Goal: Task Accomplishment & Management: Use online tool/utility

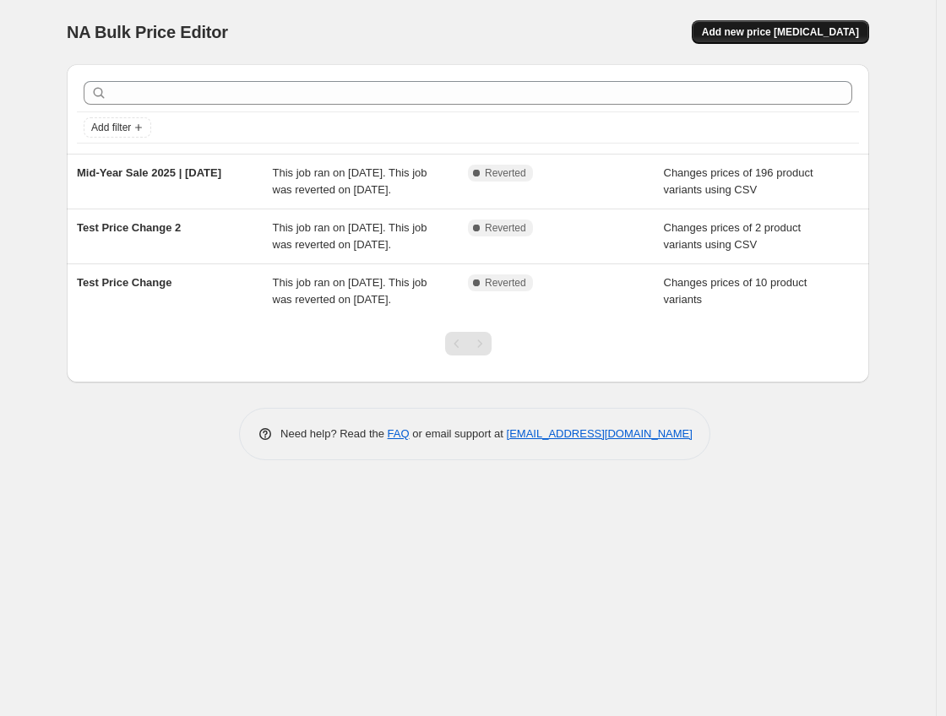
click at [769, 35] on span "Add new price [MEDICAL_DATA]" at bounding box center [780, 32] width 157 height 14
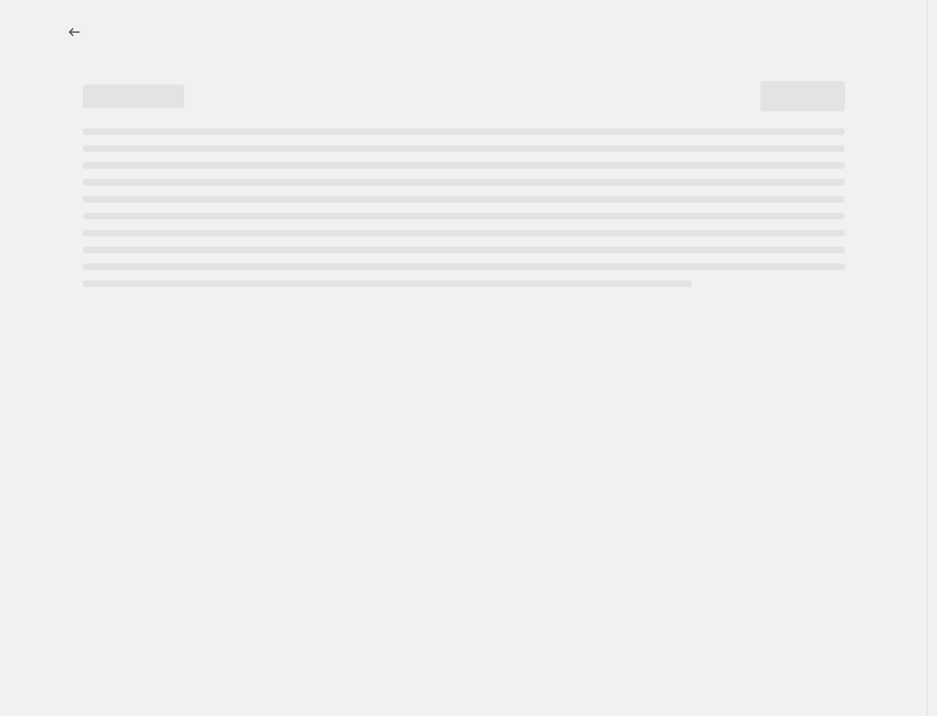
select select "percentage"
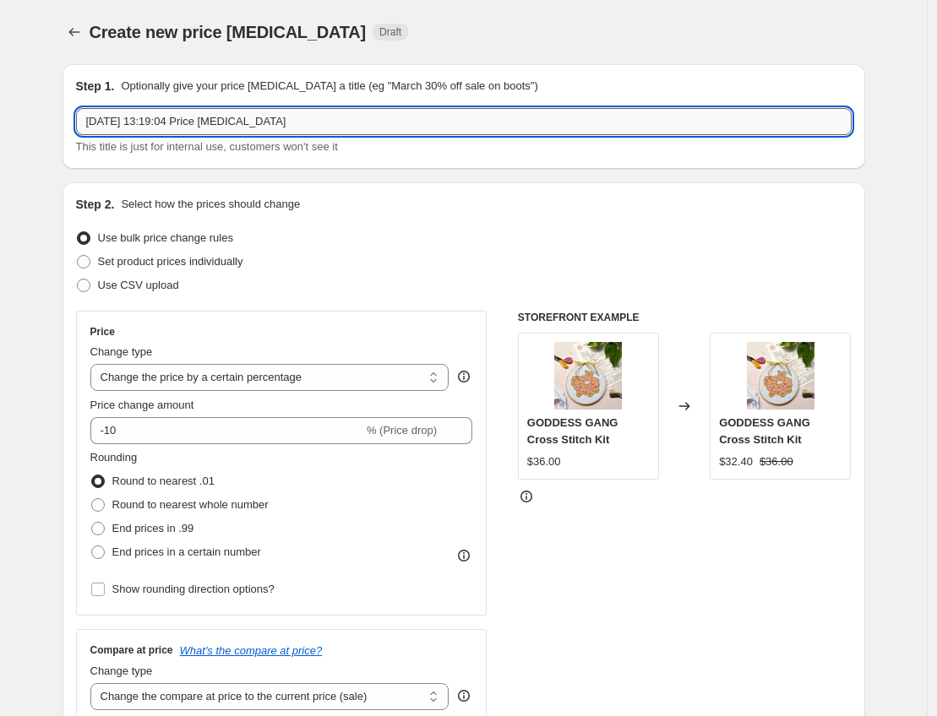
click at [320, 131] on input "20 Aug 2025, 13:19:04 Price change job" at bounding box center [463, 121] width 775 height 27
type input "Test Price Change 3"
click at [223, 248] on label "Use bulk price change rules" at bounding box center [154, 238] width 157 height 24
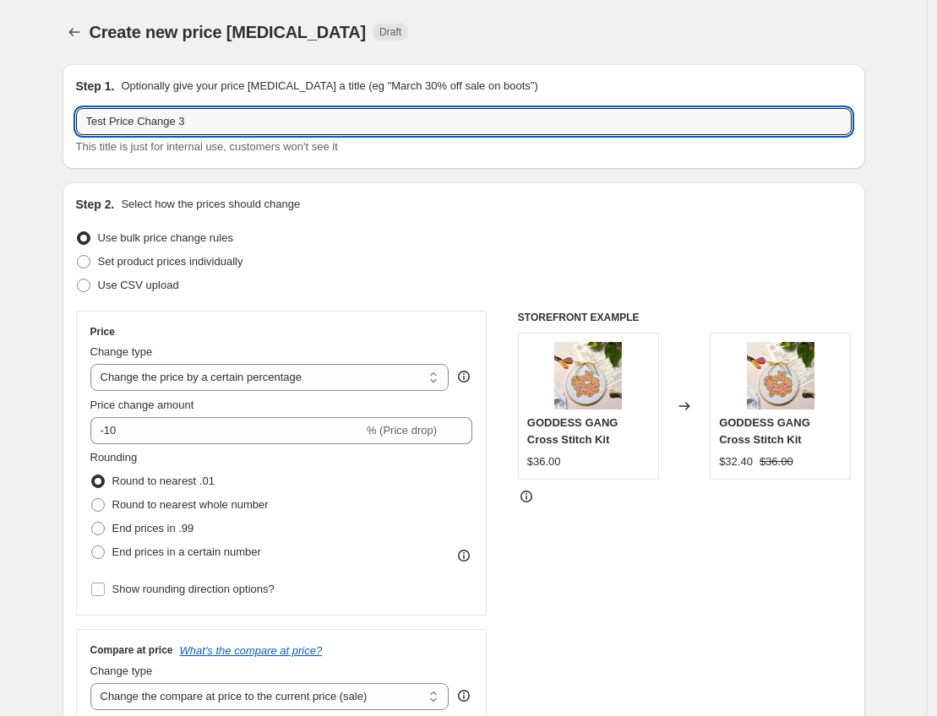
click at [78, 232] on input "Use bulk price change rules" at bounding box center [77, 231] width 1 height 1
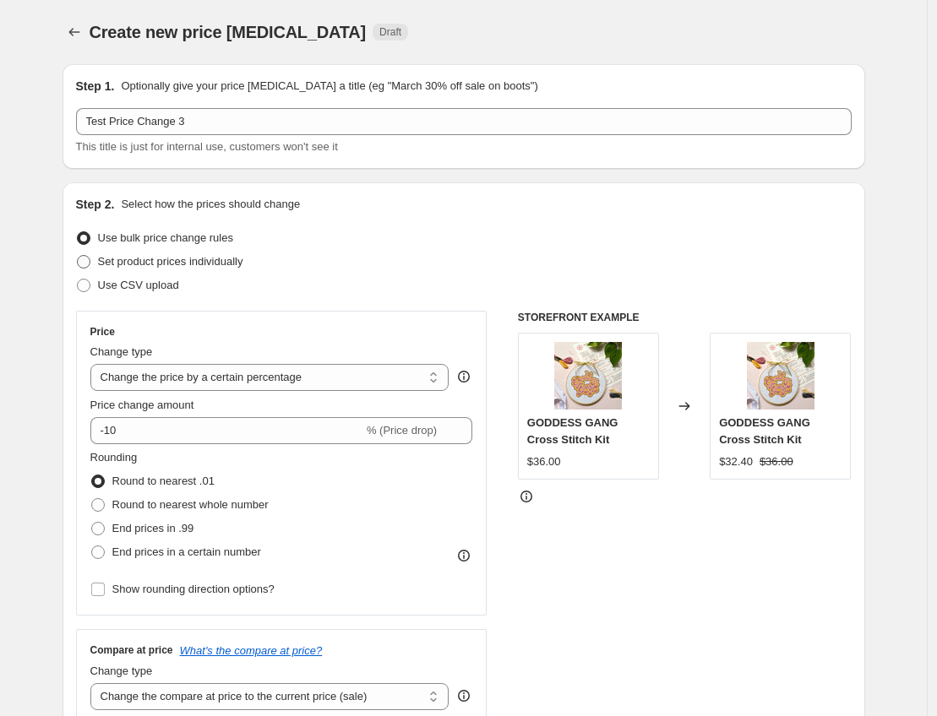
click at [228, 264] on span "Set product prices individually" at bounding box center [170, 261] width 145 height 13
click at [78, 256] on input "Set product prices individually" at bounding box center [77, 255] width 1 height 1
radio input "true"
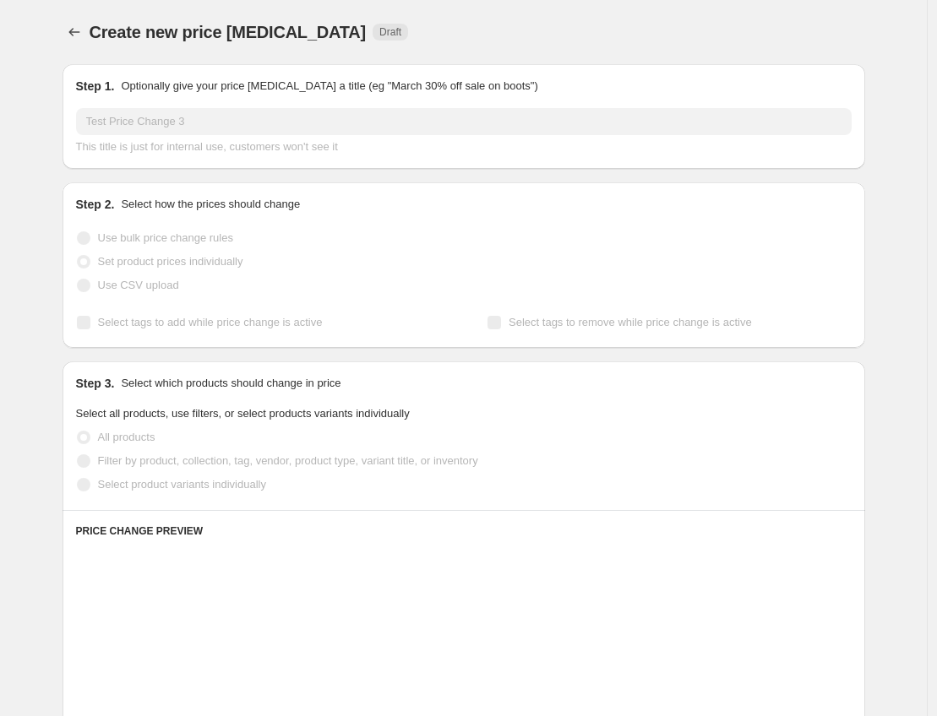
scroll to position [139, 0]
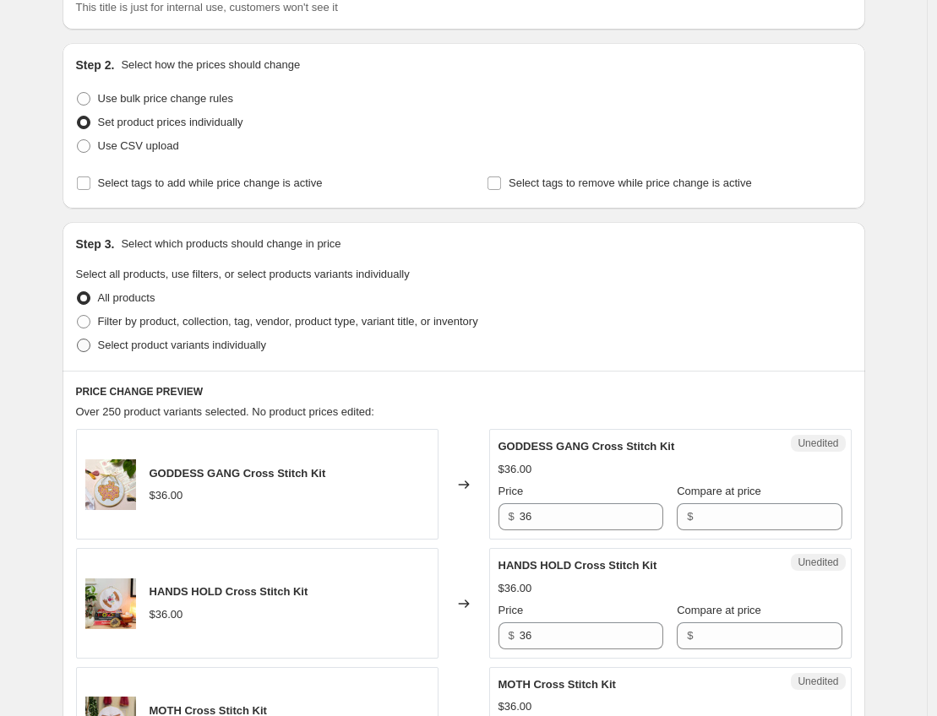
click at [231, 345] on span "Select product variants individually" at bounding box center [182, 345] width 168 height 13
click at [78, 340] on input "Select product variants individually" at bounding box center [77, 339] width 1 height 1
radio input "true"
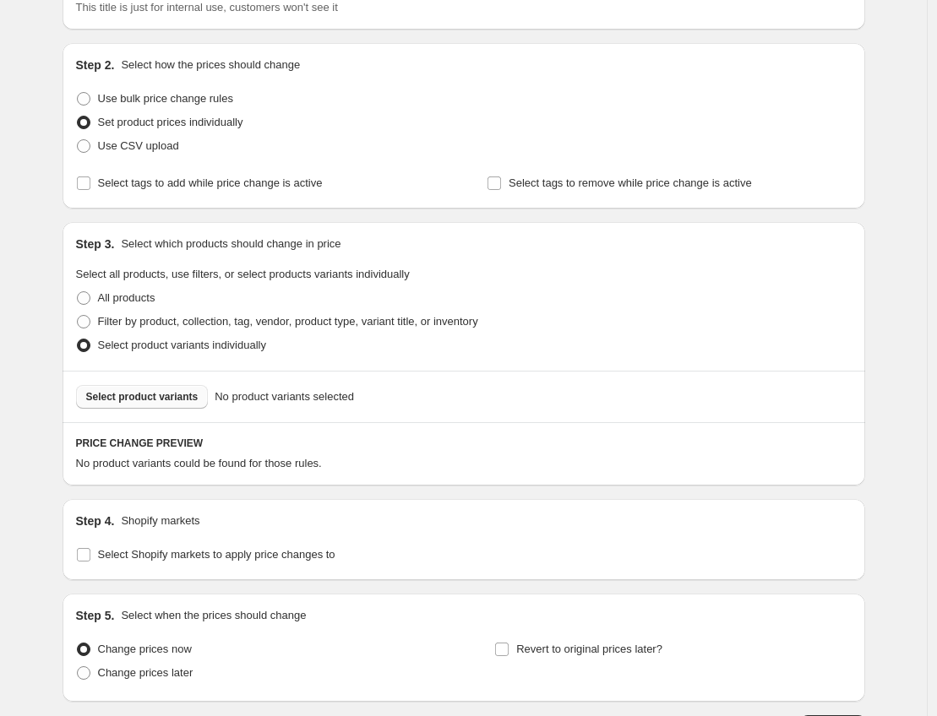
click at [209, 399] on button "Select product variants" at bounding box center [142, 397] width 133 height 24
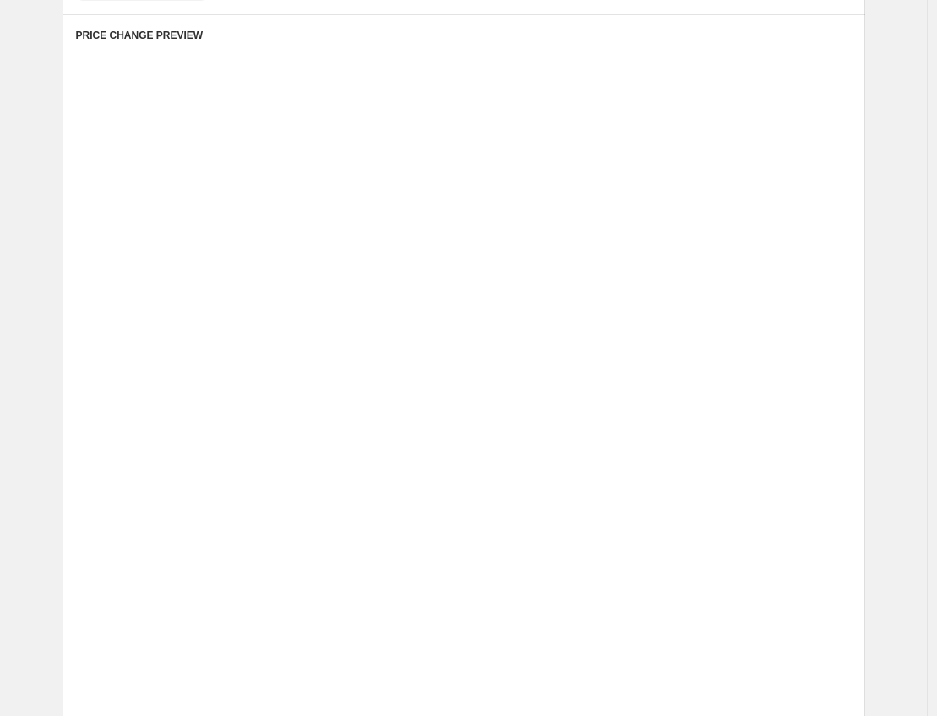
scroll to position [421, 0]
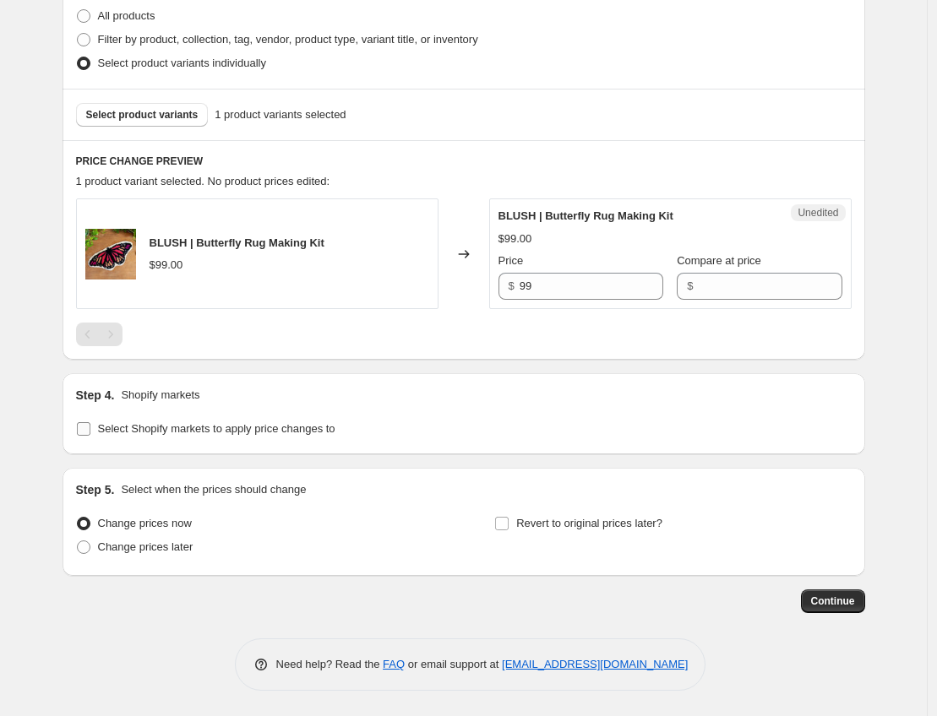
click at [211, 436] on span "Select Shopify markets to apply price changes to" at bounding box center [216, 429] width 237 height 17
click at [90, 436] on input "Select Shopify markets to apply price changes to" at bounding box center [84, 429] width 14 height 14
checkbox input "true"
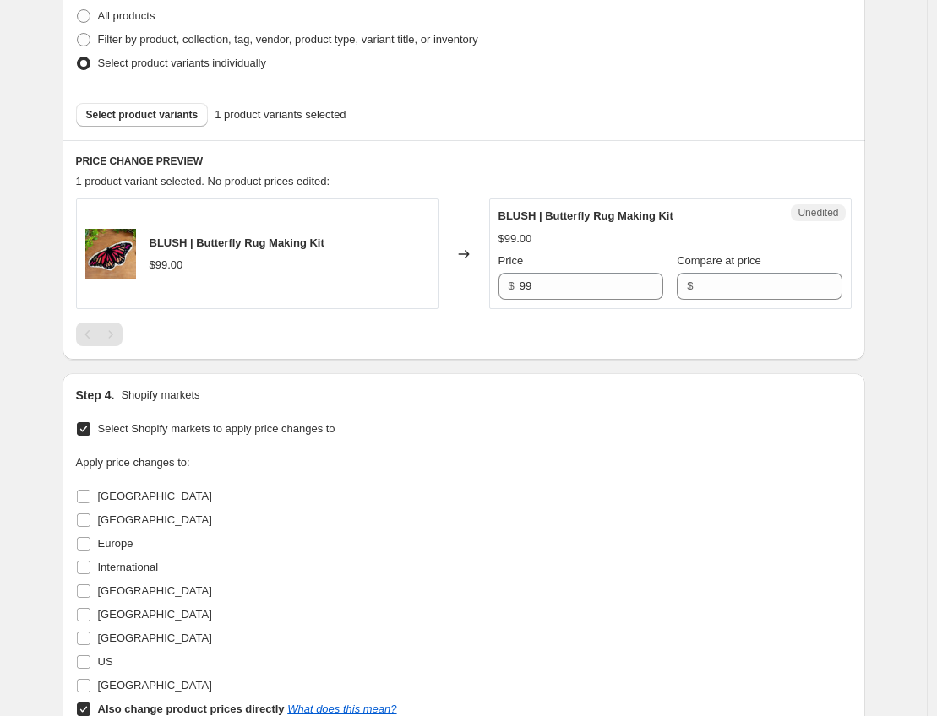
click at [142, 507] on label "[GEOGRAPHIC_DATA]" at bounding box center [144, 497] width 136 height 24
click at [90, 503] on input "[GEOGRAPHIC_DATA]" at bounding box center [84, 497] width 14 height 14
checkbox input "true"
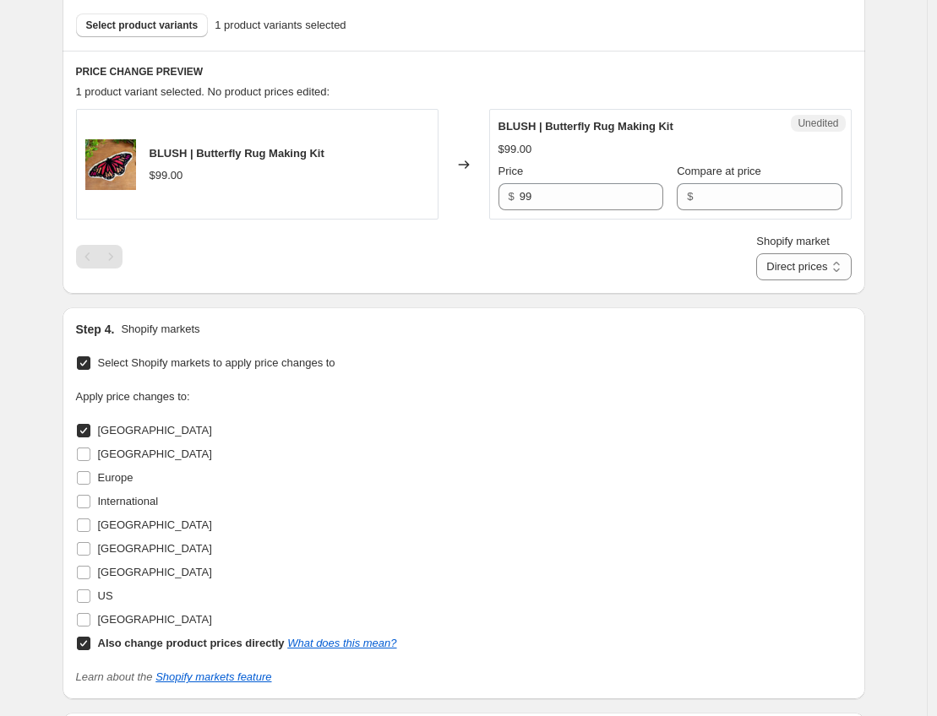
scroll to position [544, 0]
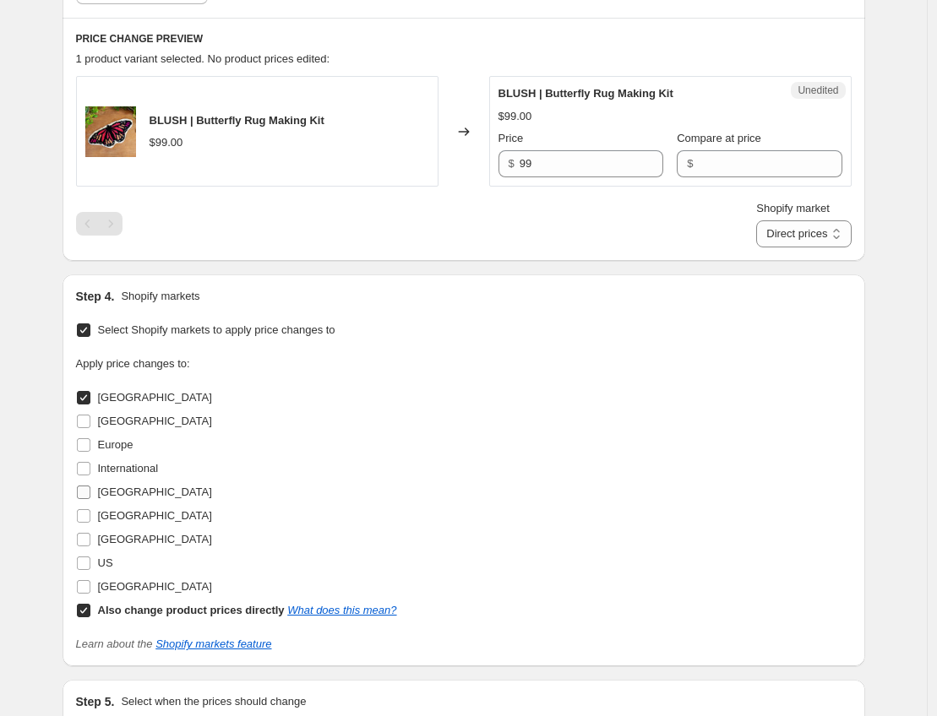
click at [111, 492] on span "[GEOGRAPHIC_DATA]" at bounding box center [155, 492] width 114 height 13
click at [90, 492] on input "[GEOGRAPHIC_DATA]" at bounding box center [84, 493] width 14 height 14
click at [117, 495] on span "[GEOGRAPHIC_DATA]" at bounding box center [155, 492] width 114 height 13
click at [90, 495] on input "[GEOGRAPHIC_DATA]" at bounding box center [84, 493] width 14 height 14
checkbox input "false"
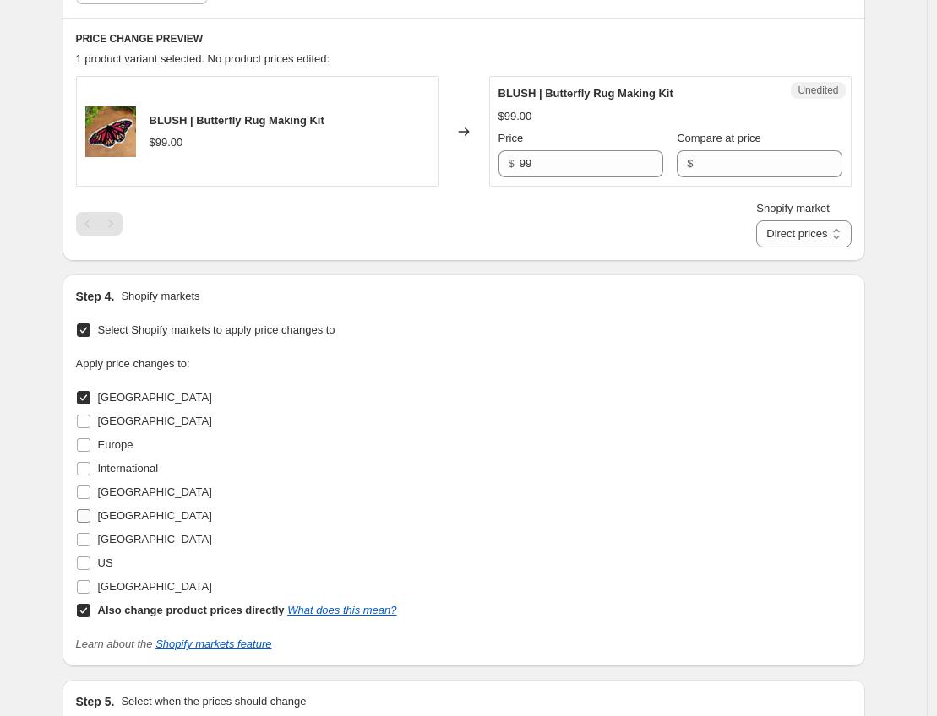
click at [128, 524] on span "[GEOGRAPHIC_DATA]" at bounding box center [155, 516] width 114 height 17
click at [90, 523] on input "[GEOGRAPHIC_DATA]" at bounding box center [84, 516] width 14 height 14
checkbox input "true"
click at [125, 547] on label "[GEOGRAPHIC_DATA]" at bounding box center [144, 540] width 136 height 24
click at [90, 546] on input "[GEOGRAPHIC_DATA]" at bounding box center [84, 540] width 14 height 14
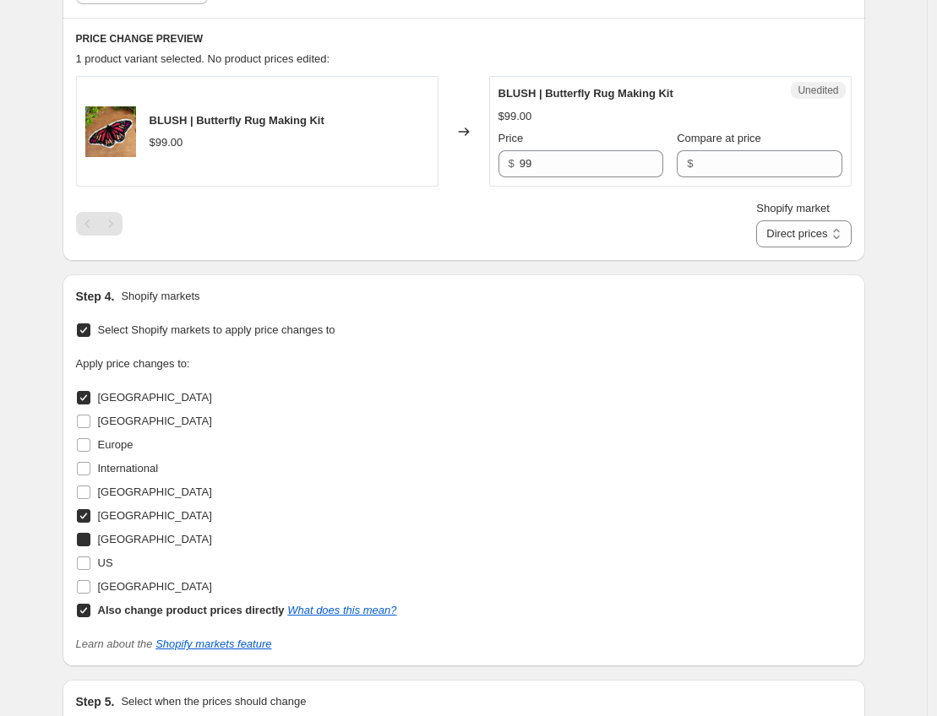
checkbox input "true"
click at [148, 613] on b "Also change product prices directly" at bounding box center [191, 610] width 187 height 13
click at [90, 613] on input "Also change product prices directly What does this mean?" at bounding box center [84, 611] width 14 height 14
checkbox input "false"
select select "79265981"
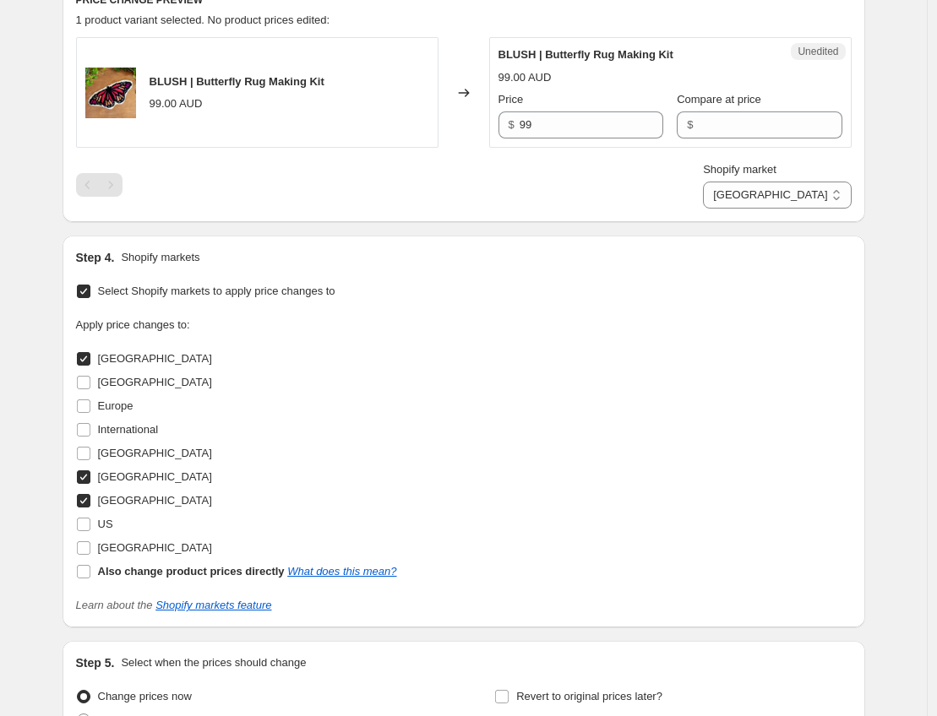
scroll to position [621, 0]
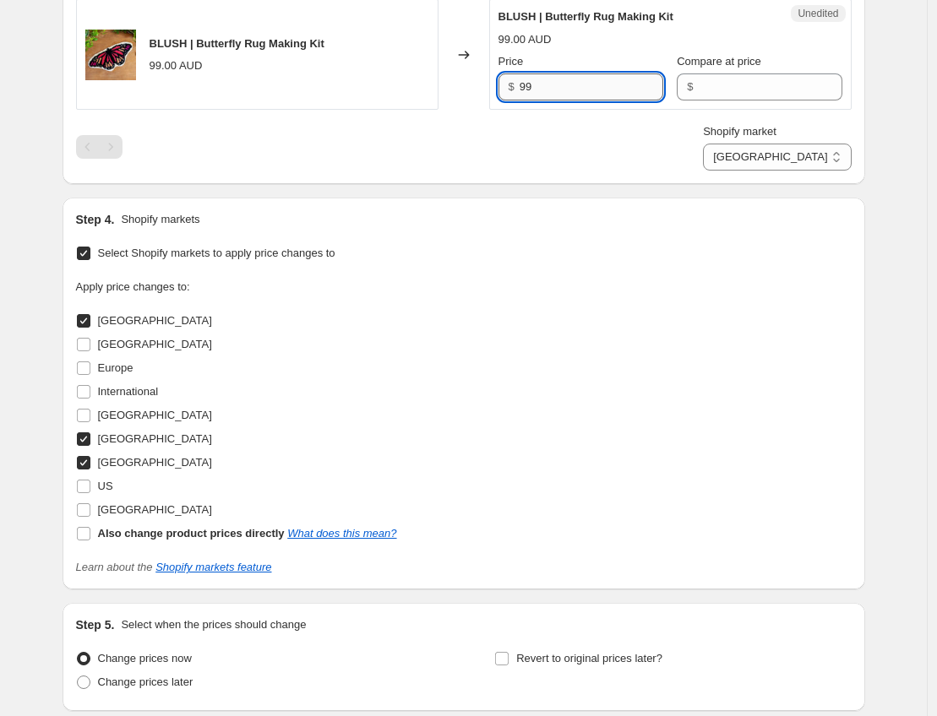
click at [562, 86] on input "99" at bounding box center [591, 86] width 144 height 27
type input "89"
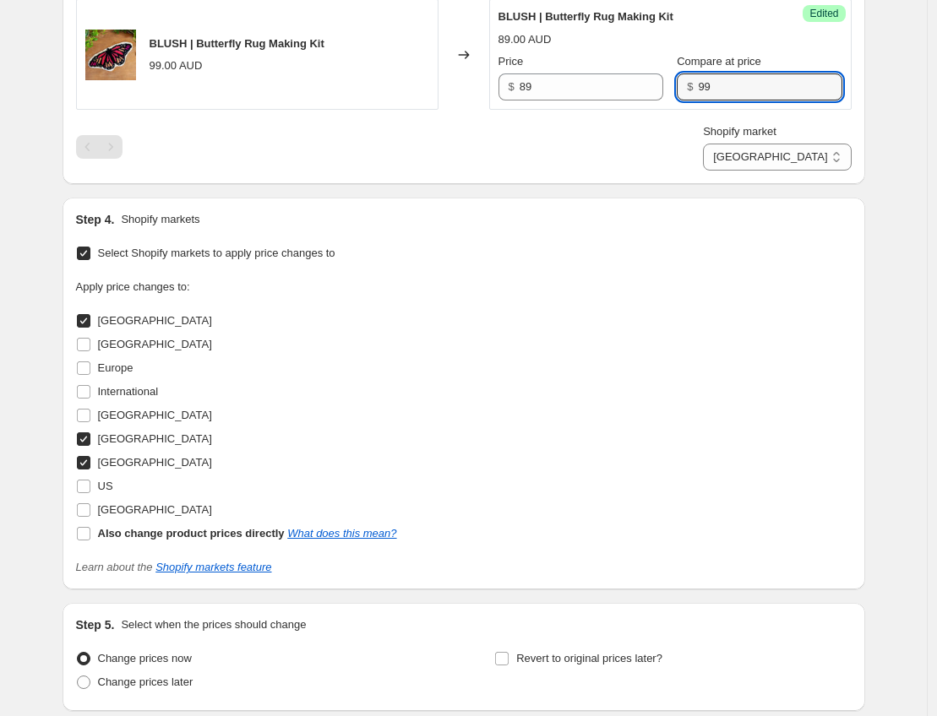
type input "99"
click at [612, 173] on div "PRICE CHANGE PREVIEW 1 product variant selected. 1 product price edited: BLUSH …" at bounding box center [464, 62] width 802 height 243
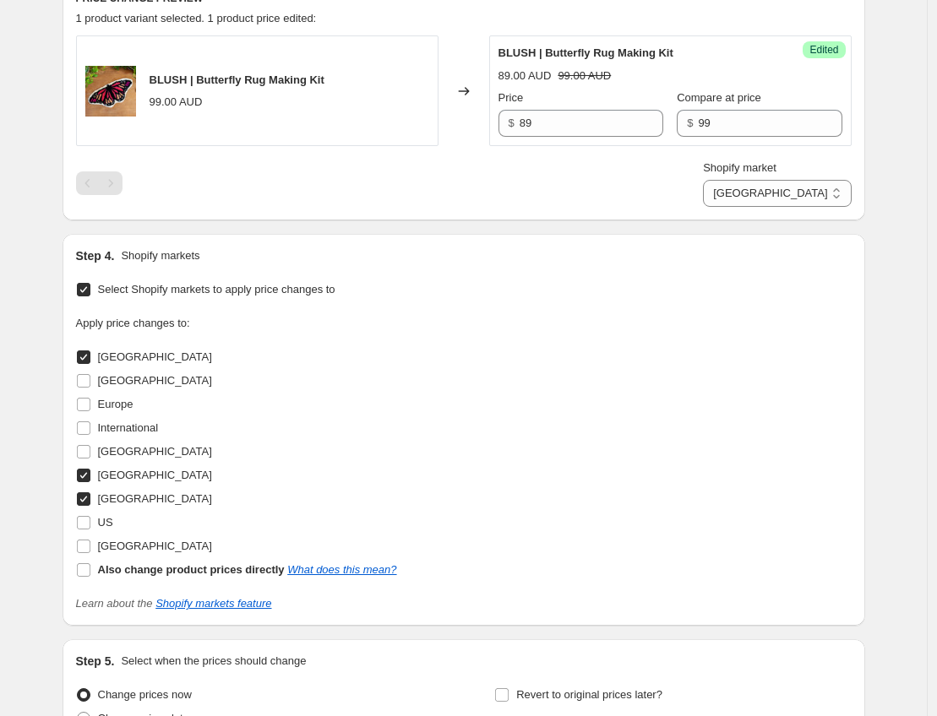
scroll to position [571, 0]
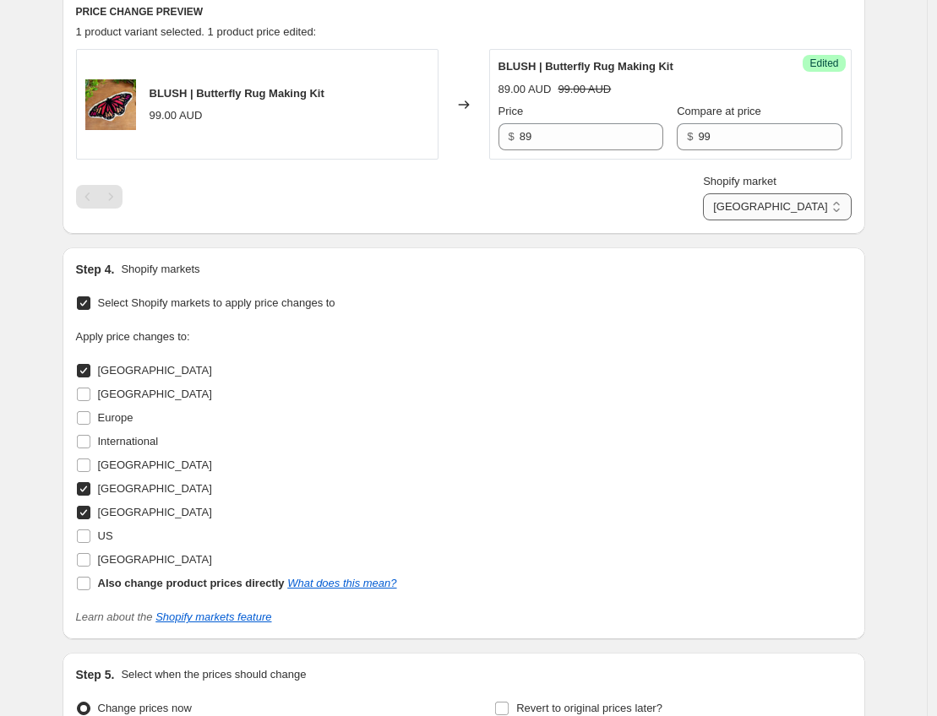
click at [823, 212] on select "Australia New Zealand Singapore" at bounding box center [777, 206] width 148 height 27
select select "21485945021"
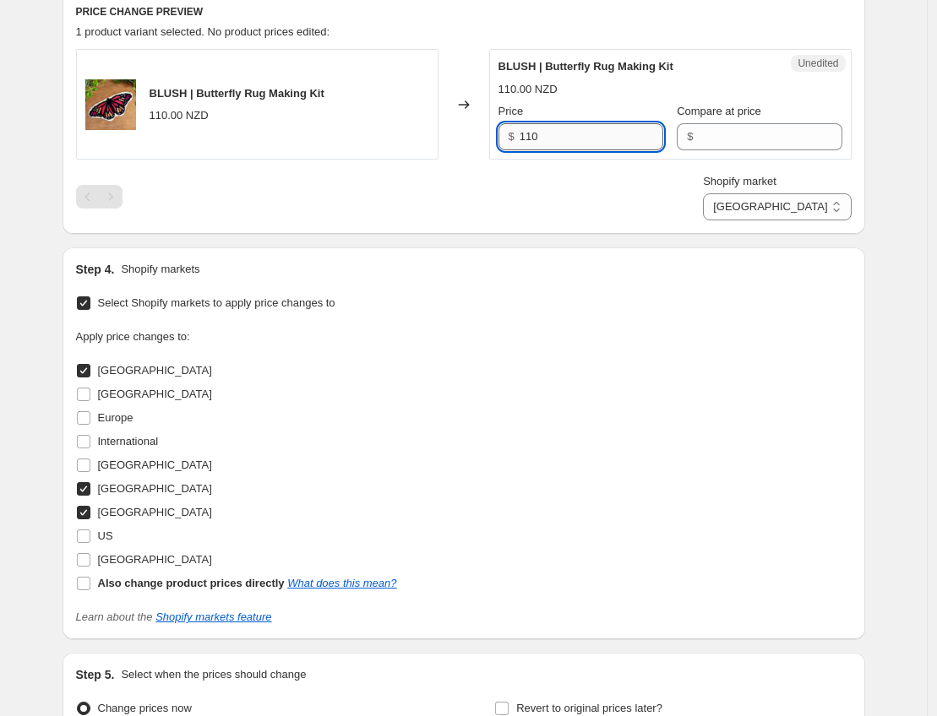
click at [566, 129] on input "110" at bounding box center [591, 136] width 144 height 27
type input "99"
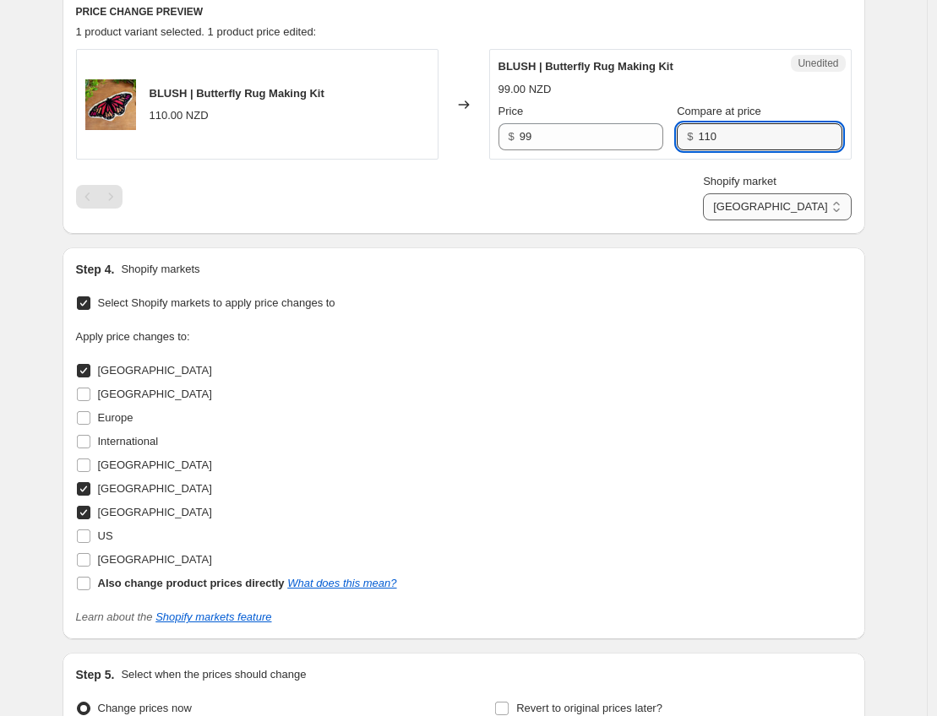
type input "110"
click at [780, 193] on select "Australia New Zealand Singapore" at bounding box center [777, 206] width 148 height 27
select select "28471230653"
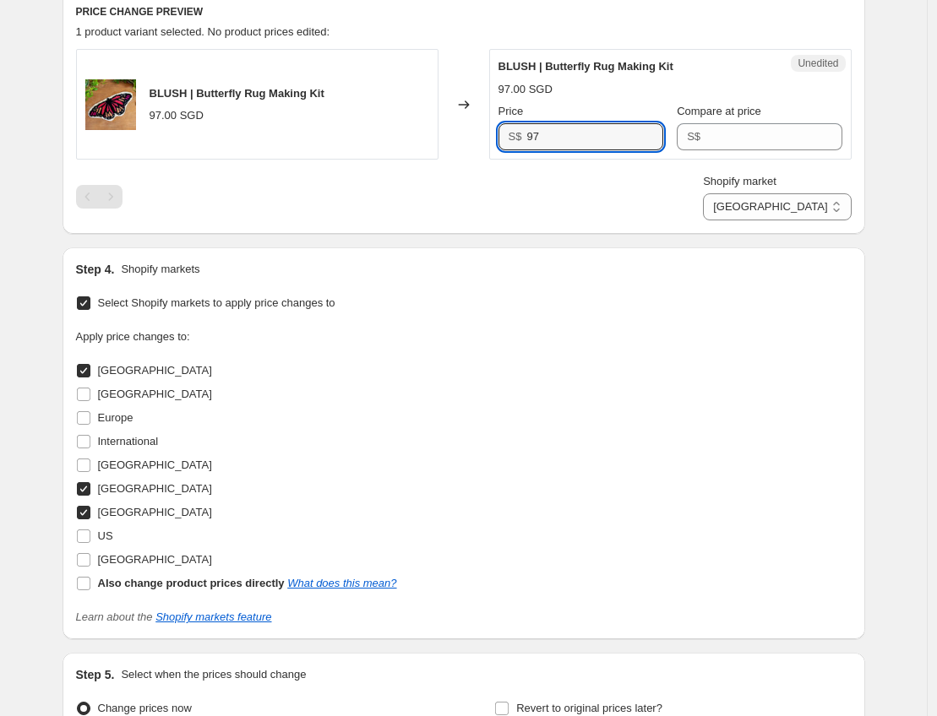
click at [589, 132] on input "97" at bounding box center [594, 136] width 136 height 27
type input "95"
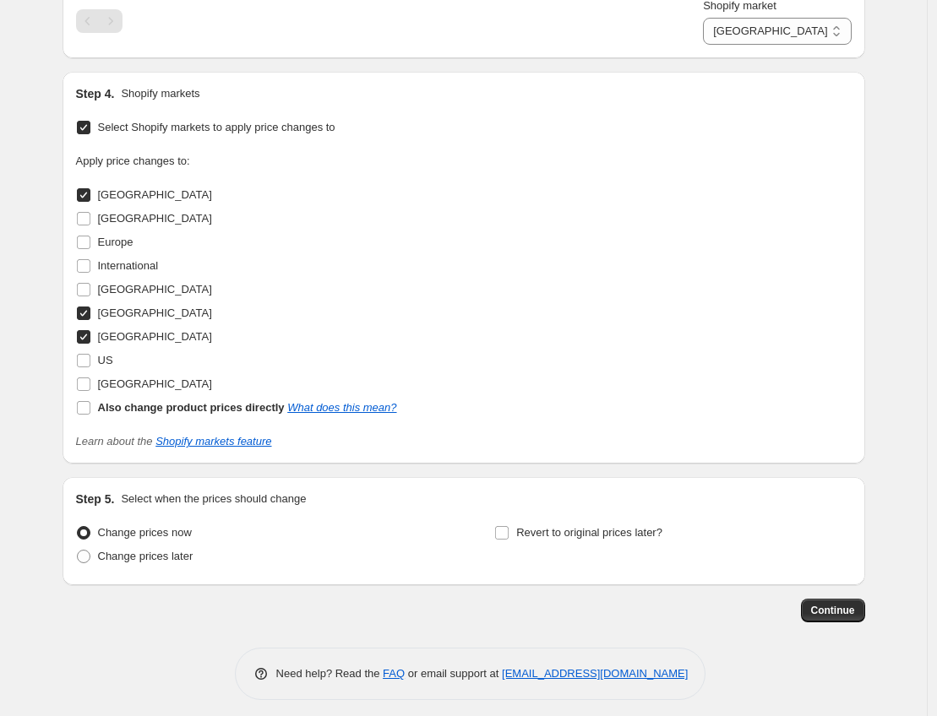
scroll to position [756, 0]
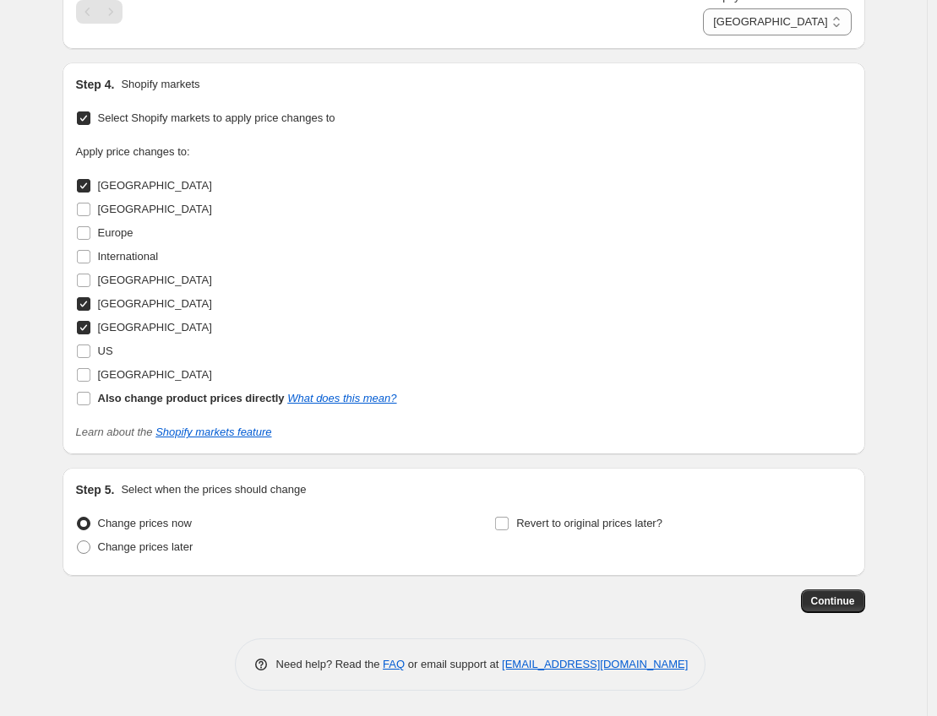
type input "99"
click at [550, 363] on div "Apply price changes to: Australia Canada Europe International Japan New Zealand…" at bounding box center [463, 277] width 775 height 267
click at [817, 591] on button "Continue" at bounding box center [833, 602] width 64 height 24
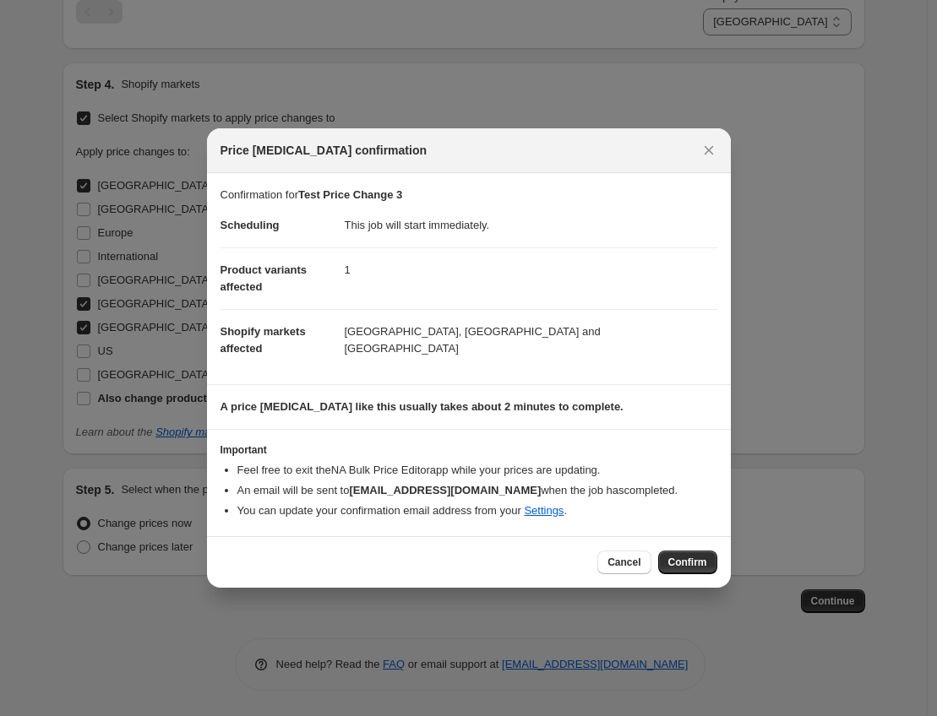
click at [769, 270] on div at bounding box center [468, 358] width 937 height 716
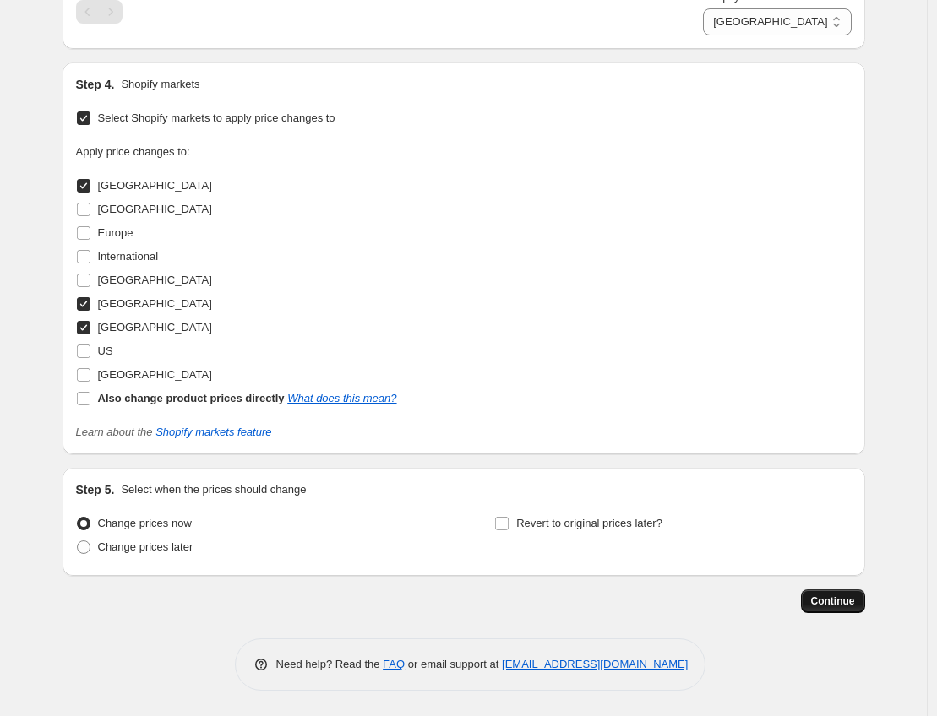
click at [832, 605] on span "Continue" at bounding box center [833, 602] width 44 height 14
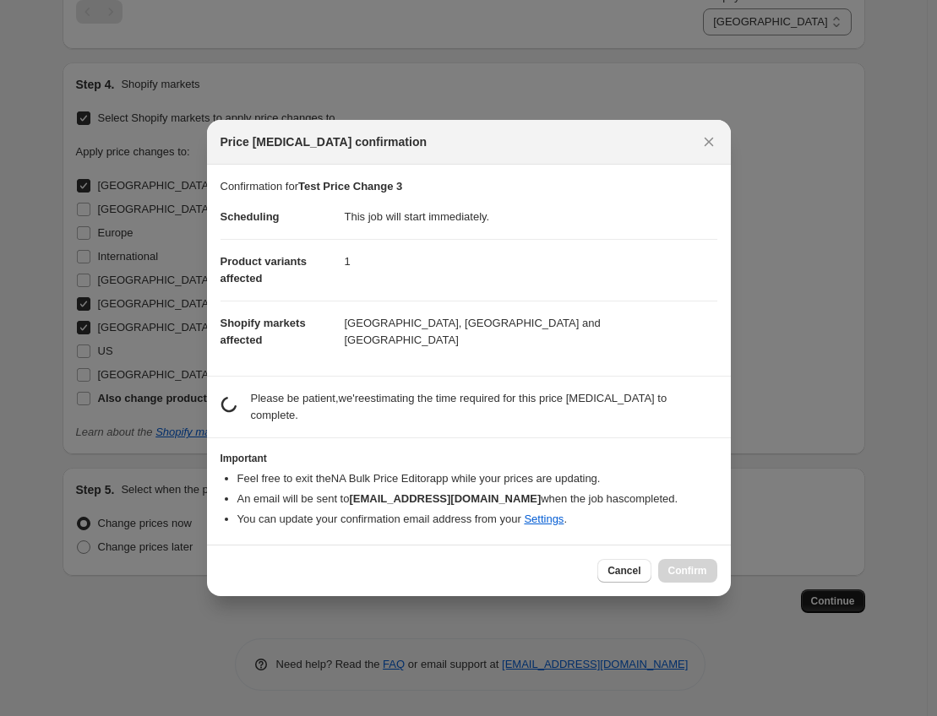
scroll to position [0, 0]
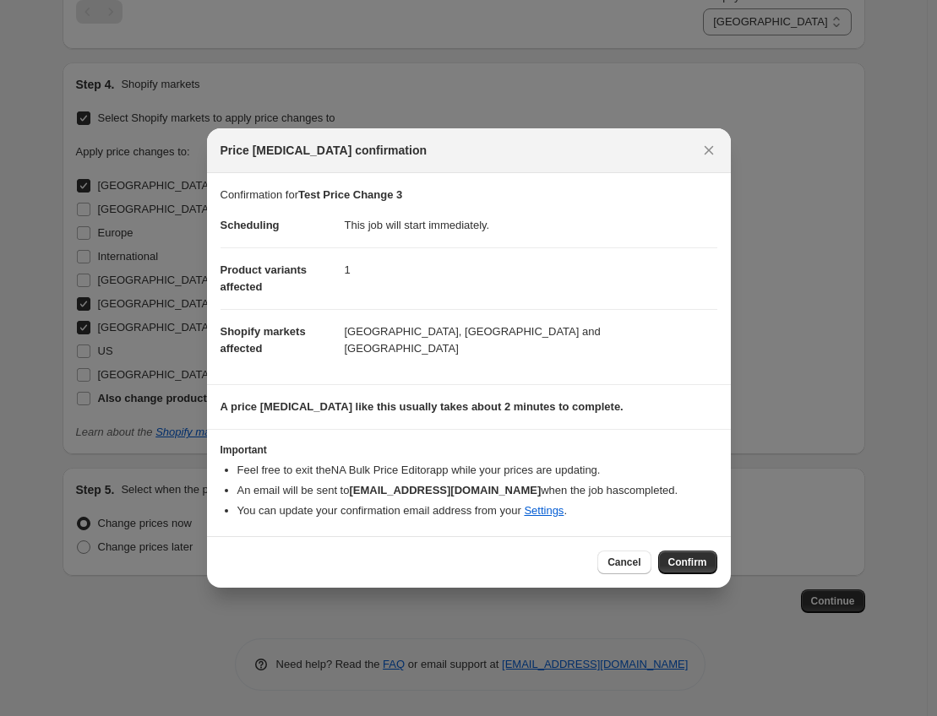
click at [696, 557] on span "Confirm" at bounding box center [687, 563] width 39 height 14
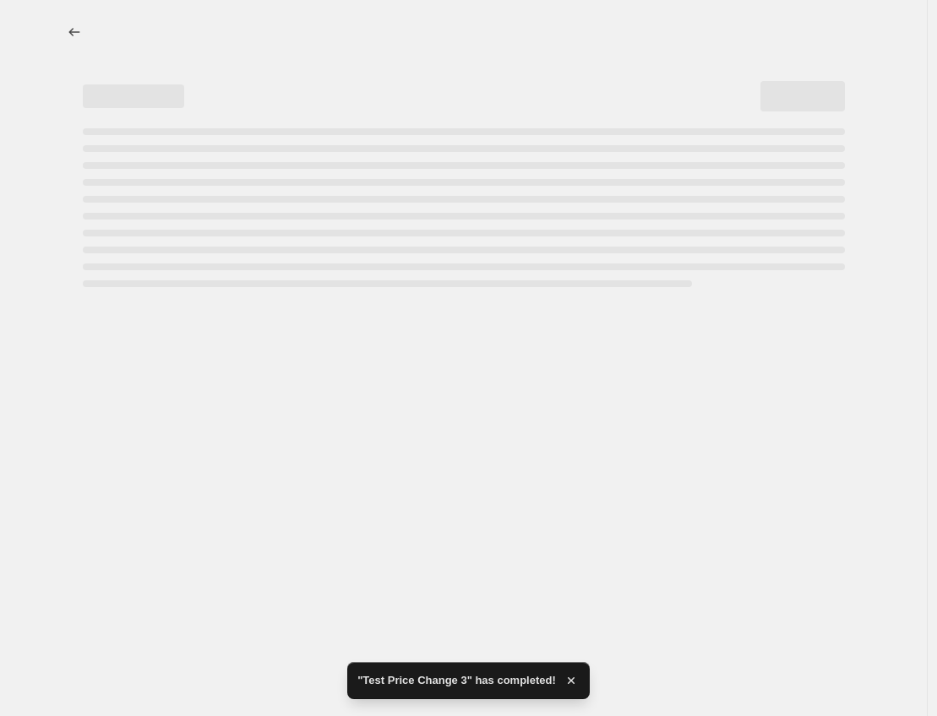
select select "28471230653"
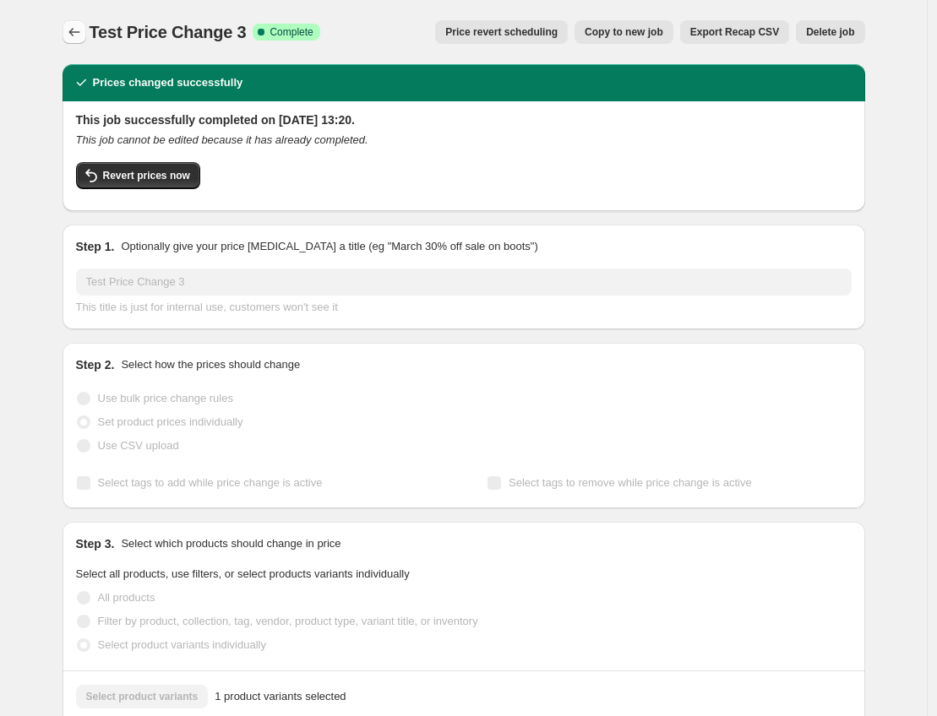
click at [83, 39] on icon "Price change jobs" at bounding box center [74, 32] width 17 height 17
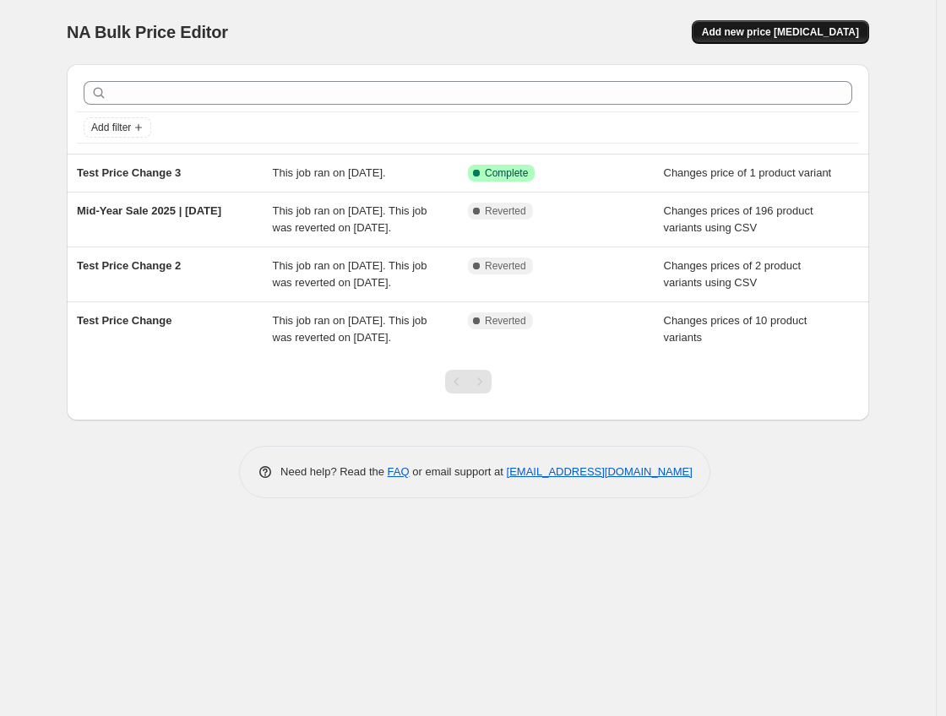
click at [795, 30] on span "Add new price [MEDICAL_DATA]" at bounding box center [780, 32] width 157 height 14
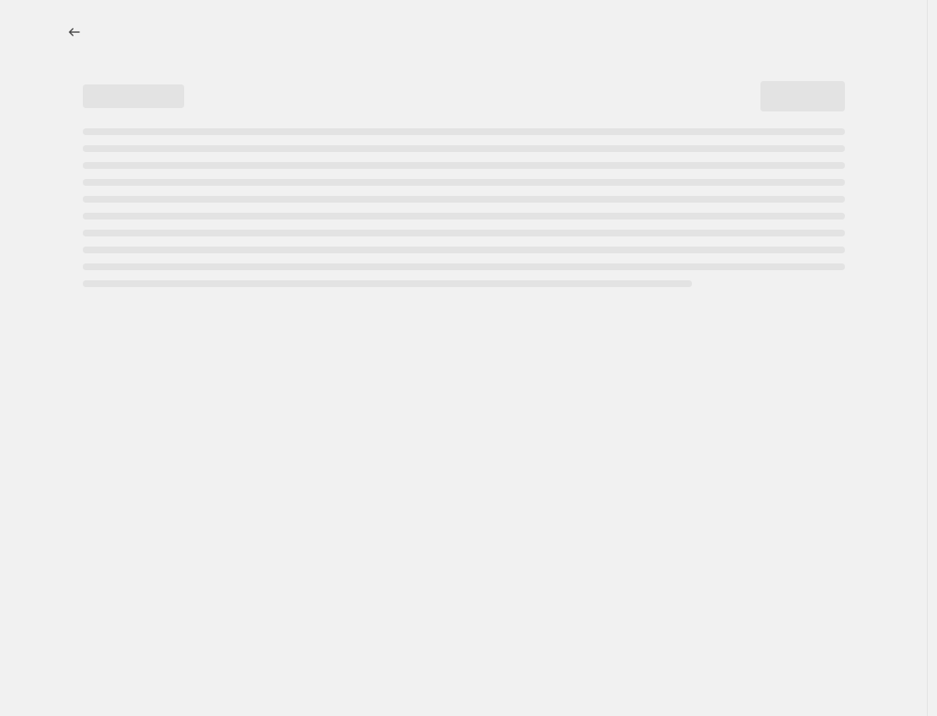
select select "percentage"
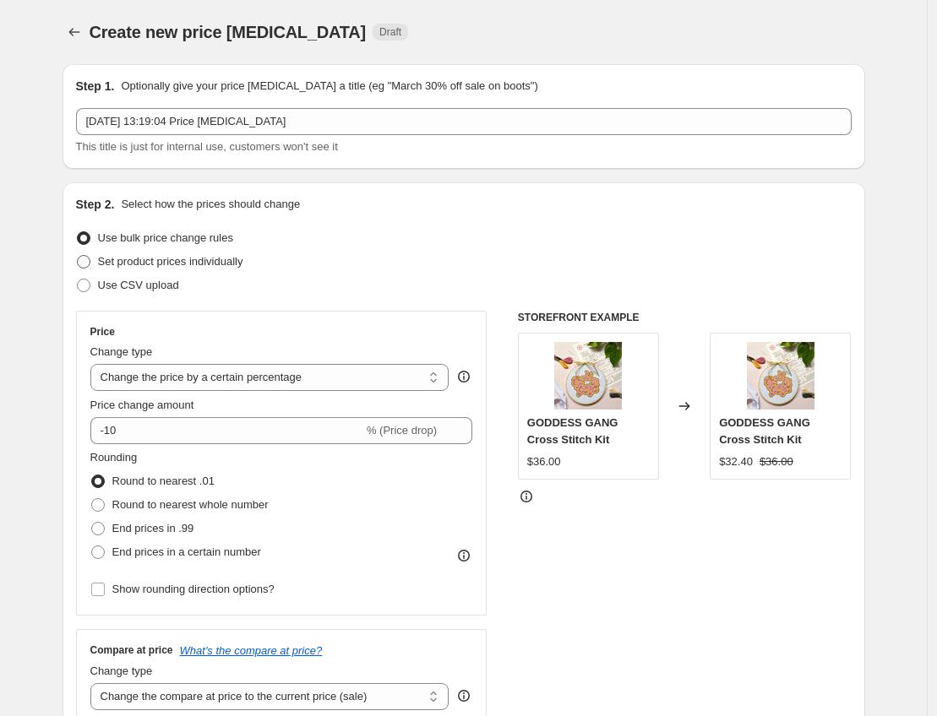
click at [182, 256] on span "Set product prices individually" at bounding box center [170, 261] width 145 height 13
click at [78, 256] on input "Set product prices individually" at bounding box center [77, 255] width 1 height 1
radio input "true"
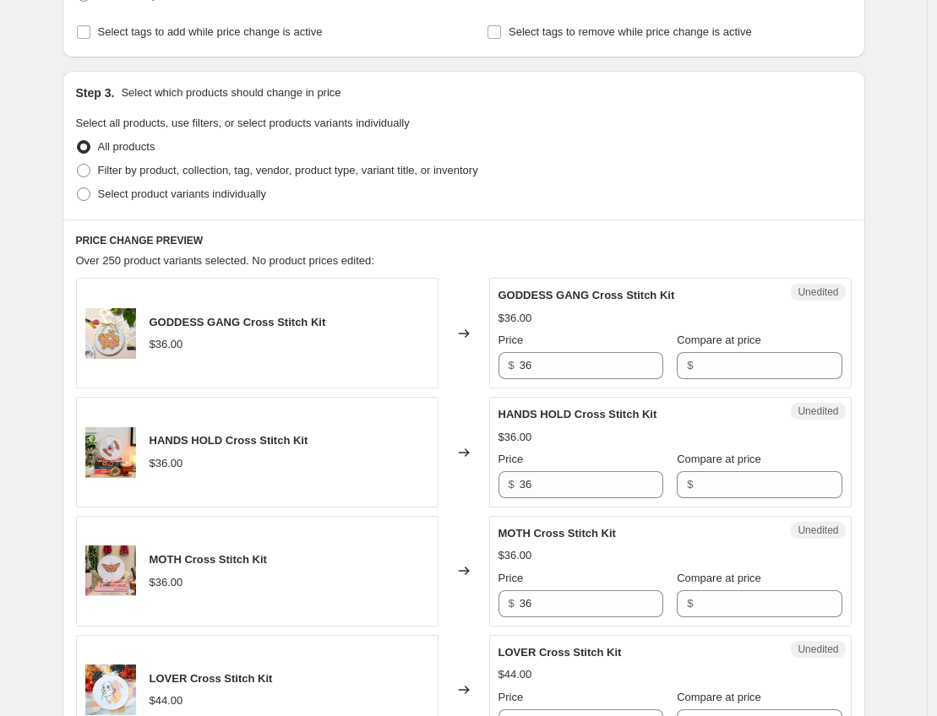
scroll to position [312, 0]
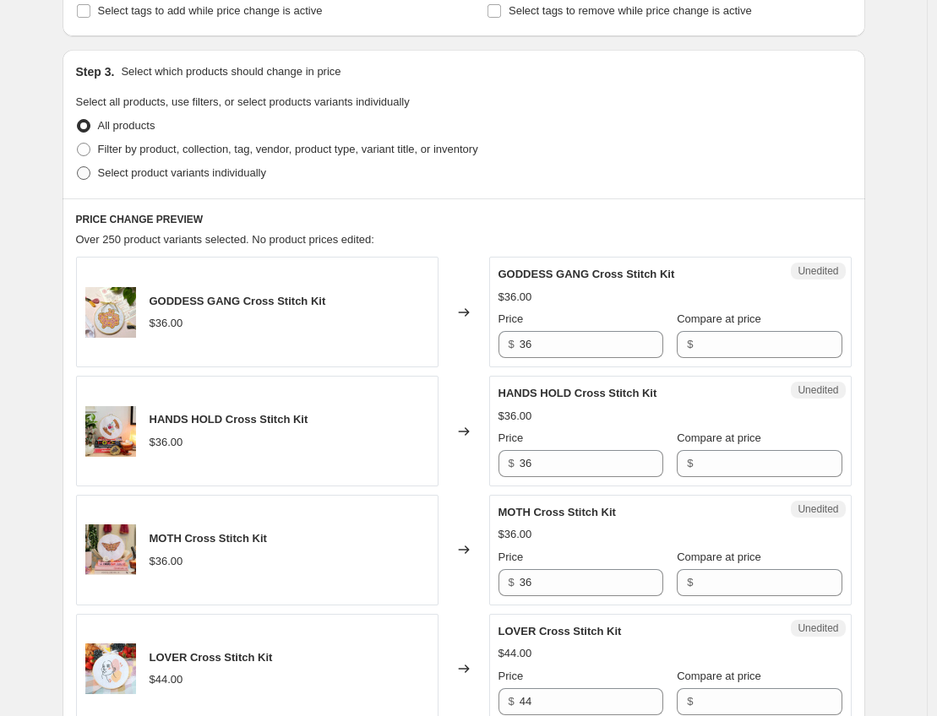
click at [210, 175] on span "Select product variants individually" at bounding box center [182, 172] width 168 height 13
click at [78, 167] on input "Select product variants individually" at bounding box center [77, 166] width 1 height 1
radio input "true"
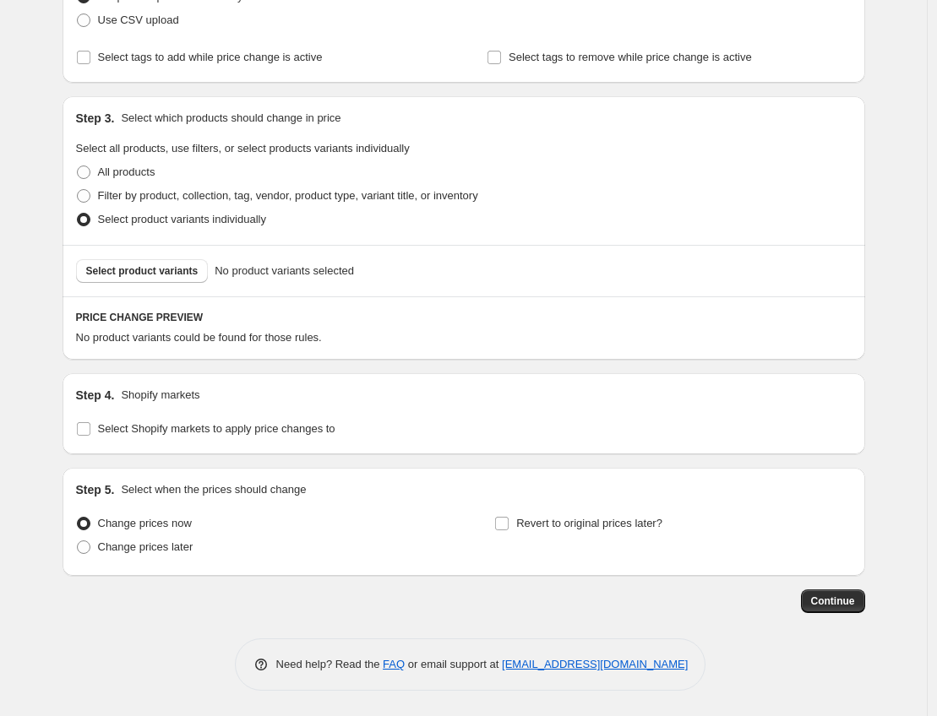
scroll to position [265, 0]
click at [195, 269] on span "Select product variants" at bounding box center [142, 271] width 112 height 14
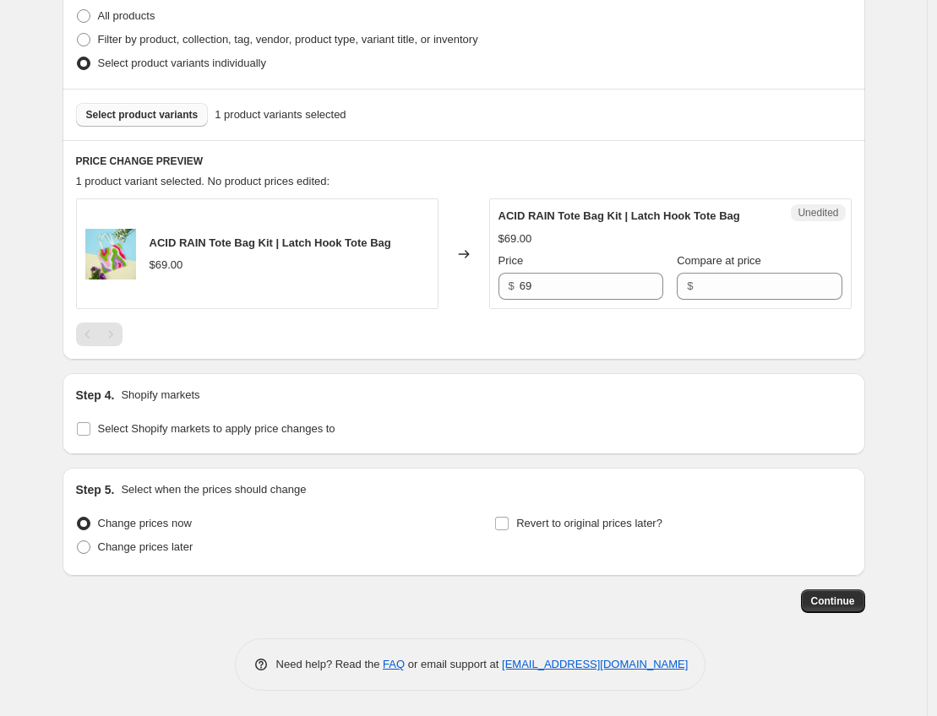
scroll to position [438, 0]
click at [160, 433] on span "Select Shopify markets to apply price changes to" at bounding box center [216, 428] width 237 height 13
click at [90, 433] on input "Select Shopify markets to apply price changes to" at bounding box center [84, 429] width 14 height 14
checkbox input "true"
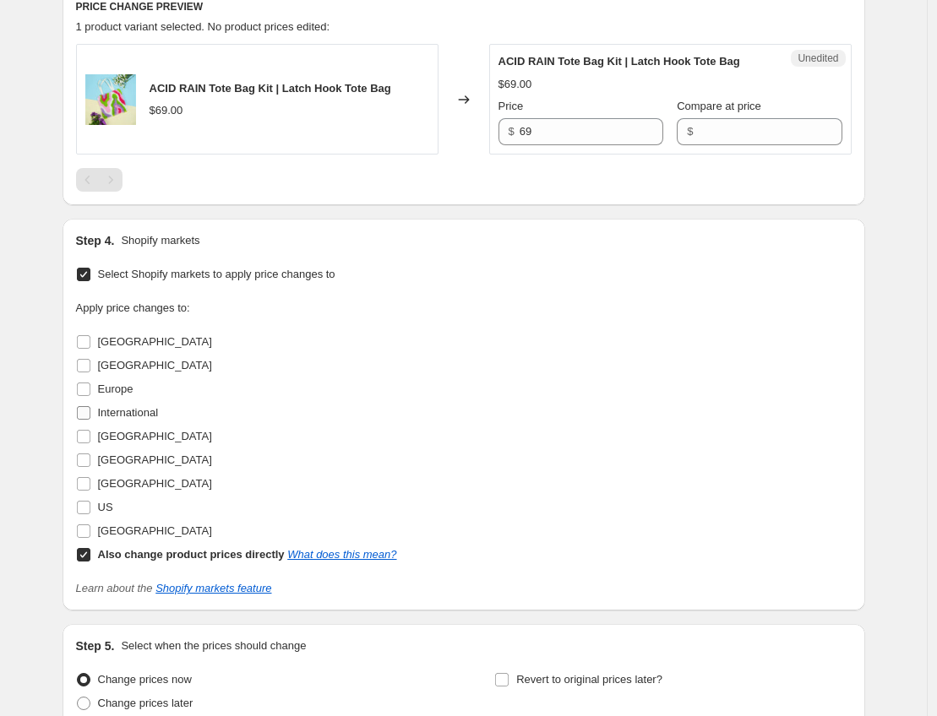
scroll to position [591, 0]
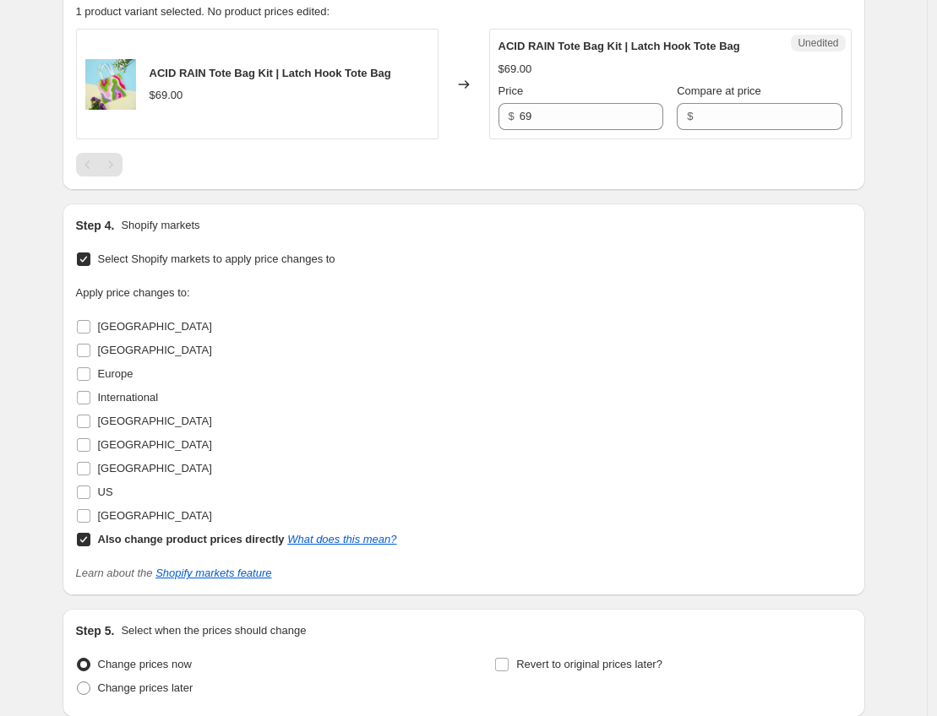
click at [239, 546] on b "Also change product prices directly" at bounding box center [191, 539] width 187 height 13
click at [90, 546] on input "Also change product prices directly What does this mean?" at bounding box center [84, 540] width 14 height 14
checkbox input "false"
click at [122, 522] on span "[GEOGRAPHIC_DATA]" at bounding box center [155, 515] width 114 height 13
click at [90, 523] on input "[GEOGRAPHIC_DATA]" at bounding box center [84, 516] width 14 height 14
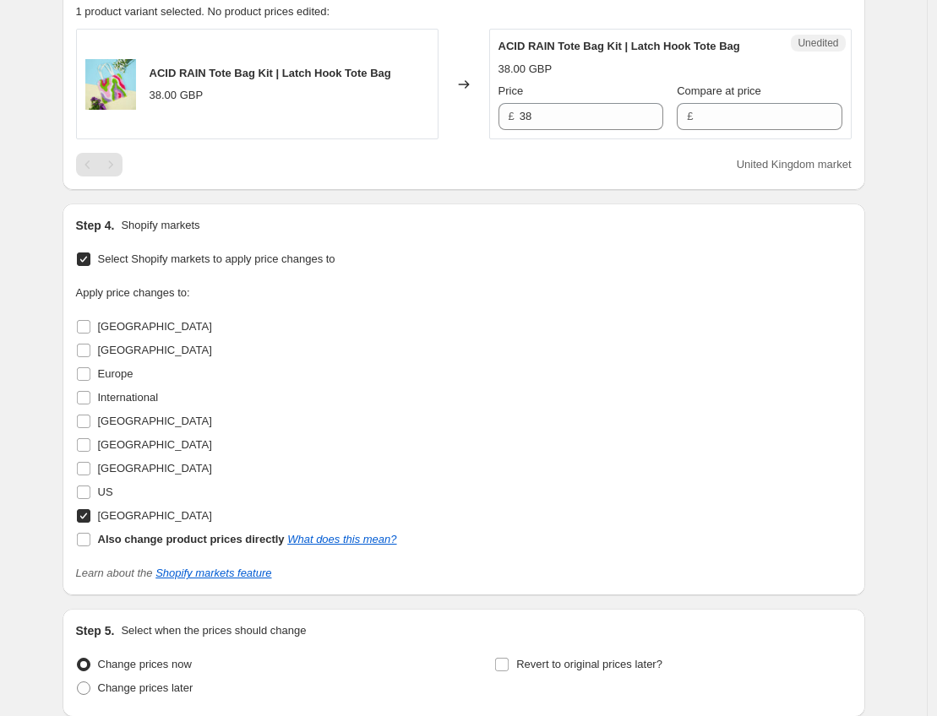
click at [136, 522] on span "[GEOGRAPHIC_DATA]" at bounding box center [155, 515] width 114 height 13
click at [90, 523] on input "[GEOGRAPHIC_DATA]" at bounding box center [84, 516] width 14 height 14
checkbox input "false"
click at [127, 333] on span "[GEOGRAPHIC_DATA]" at bounding box center [155, 326] width 114 height 13
click at [90, 334] on input "[GEOGRAPHIC_DATA]" at bounding box center [84, 327] width 14 height 14
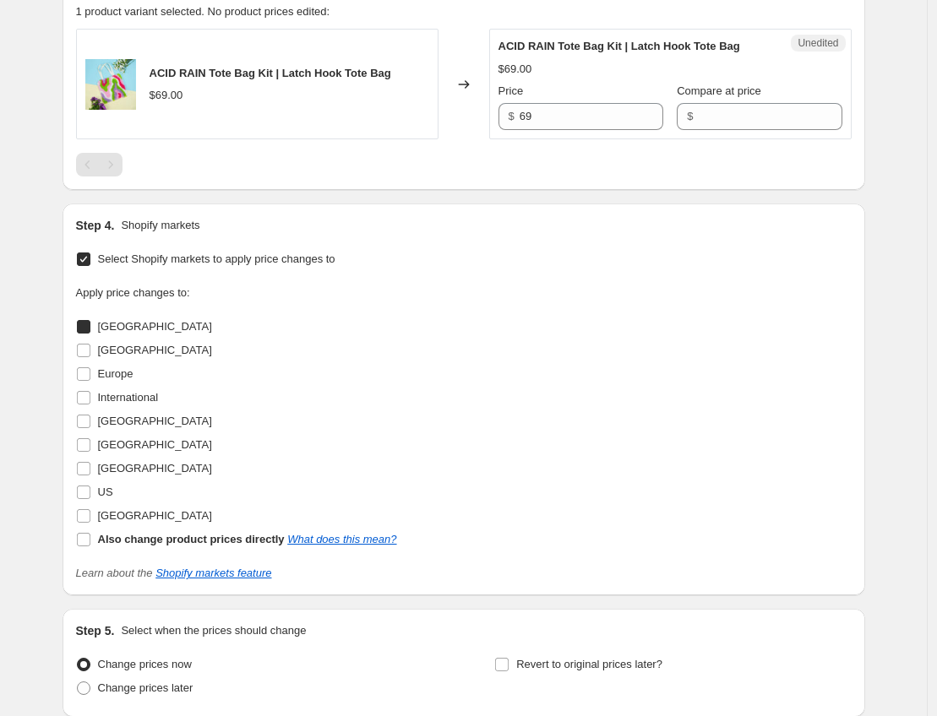
checkbox input "true"
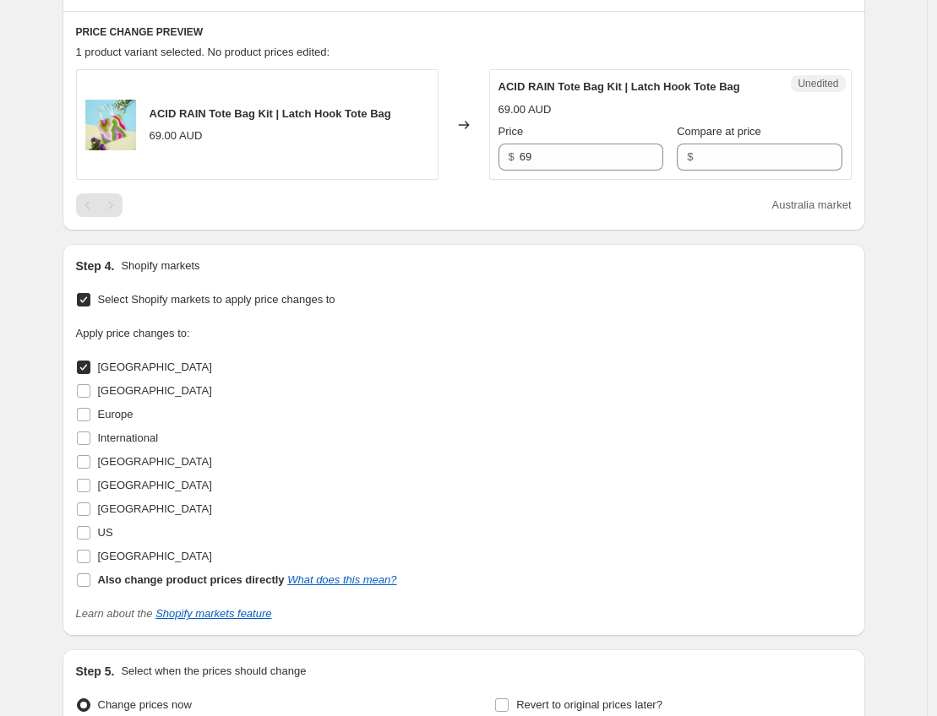
scroll to position [446, 0]
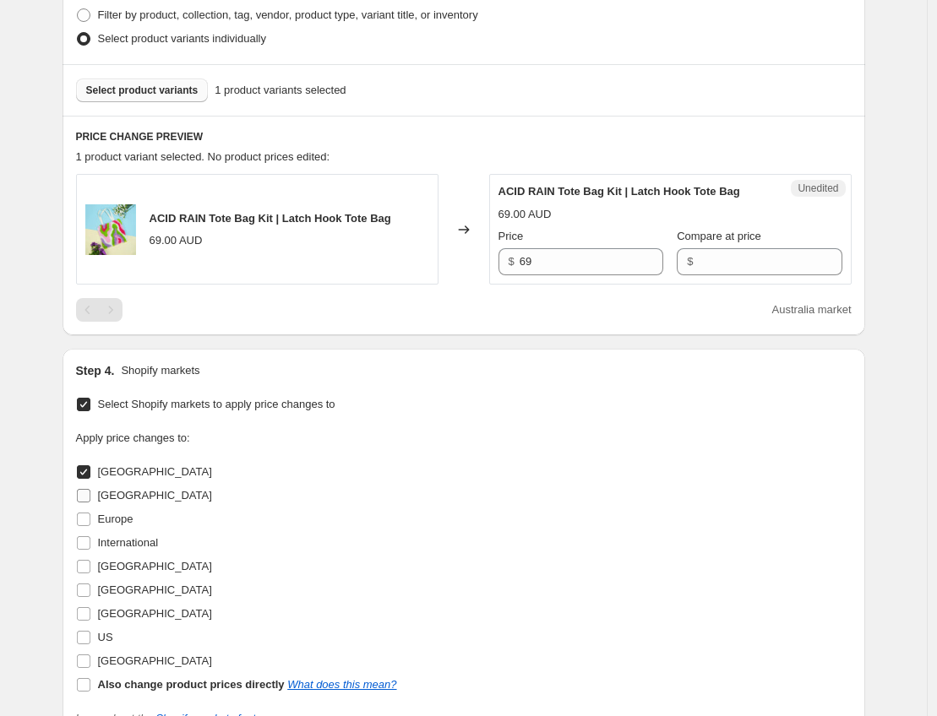
click at [127, 502] on span "[GEOGRAPHIC_DATA]" at bounding box center [155, 495] width 114 height 13
click at [90, 503] on input "[GEOGRAPHIC_DATA]" at bounding box center [84, 496] width 14 height 14
checkbox input "true"
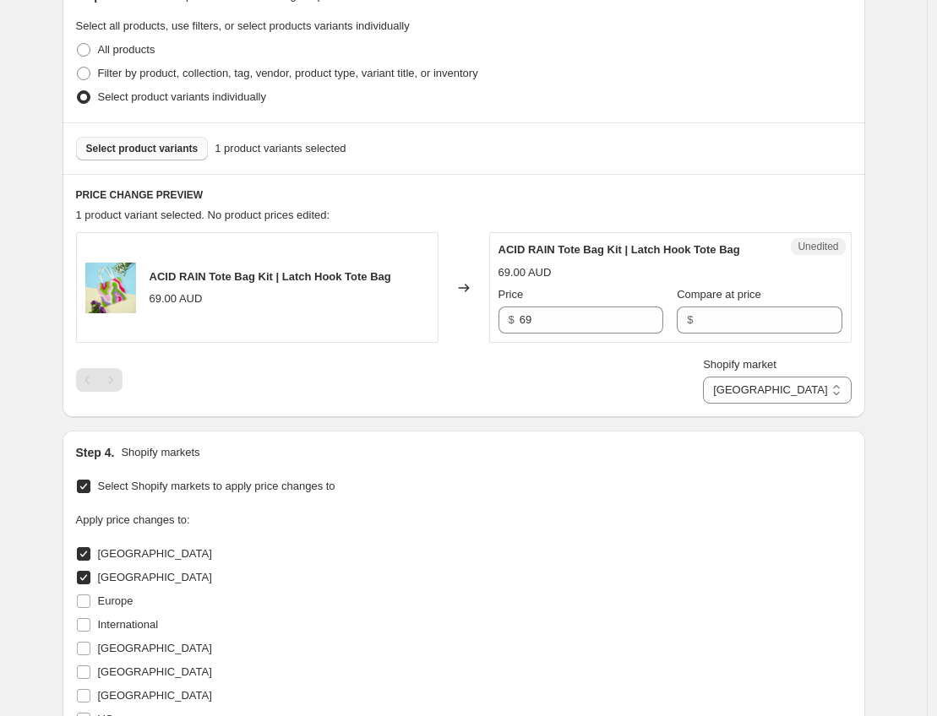
scroll to position [347, 0]
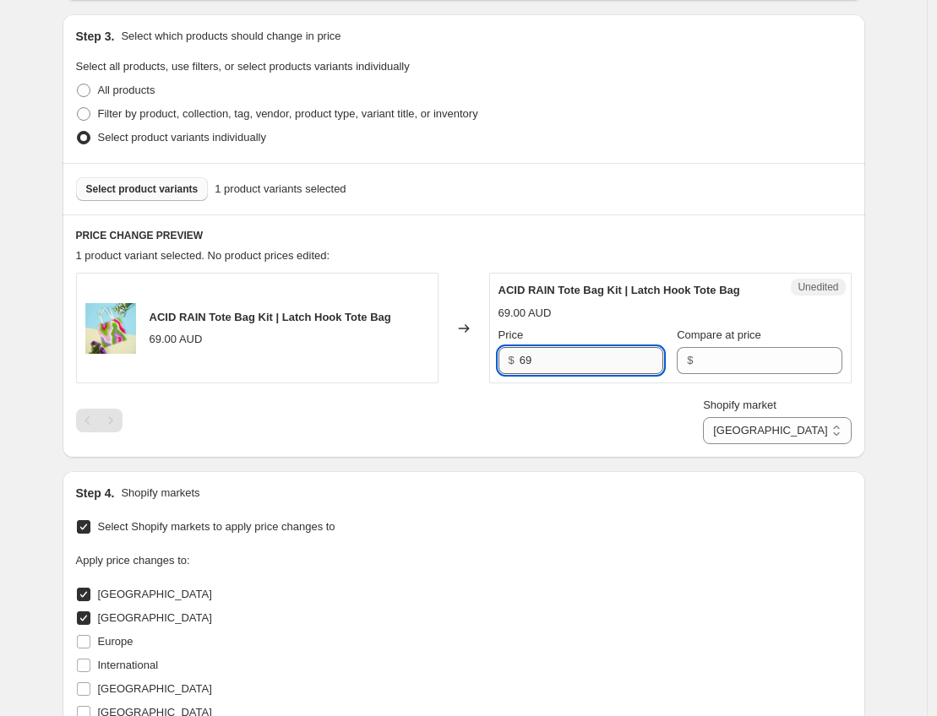
click at [590, 371] on input "69" at bounding box center [591, 360] width 144 height 27
click at [747, 371] on input "Compare at price" at bounding box center [770, 360] width 144 height 27
click at [809, 444] on select "Australia Canada" at bounding box center [777, 430] width 148 height 27
select select "28912517309"
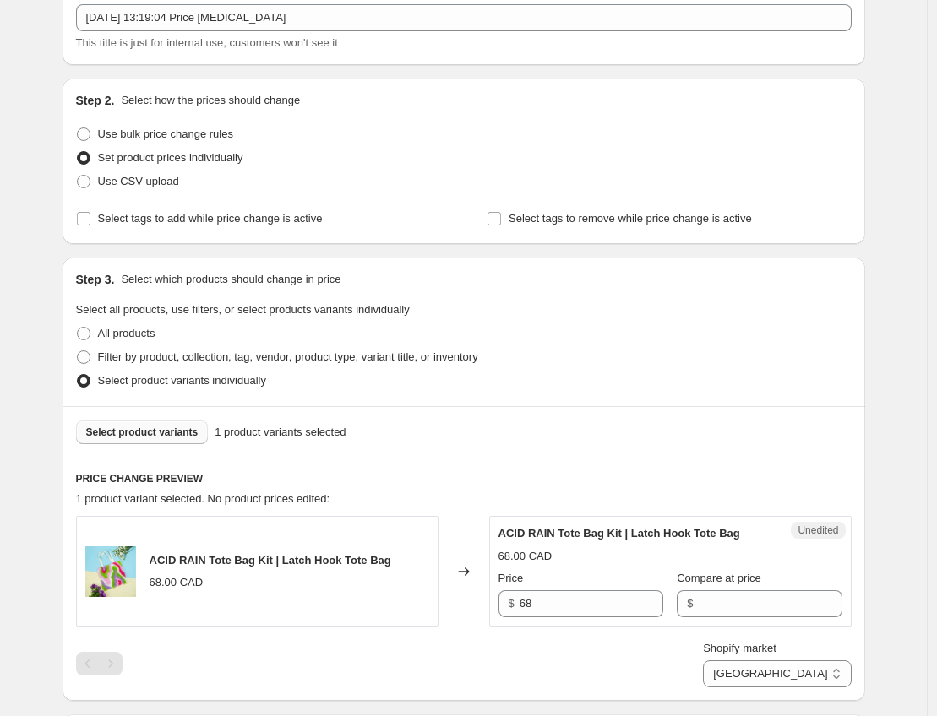
scroll to position [0, 0]
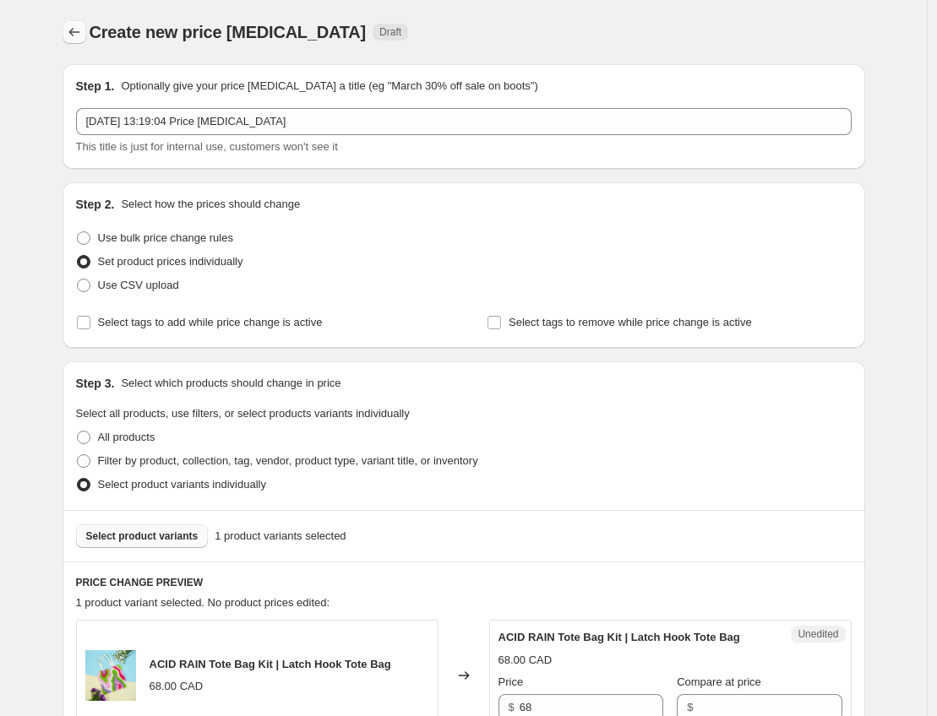
click at [83, 30] on icon "Price change jobs" at bounding box center [74, 32] width 17 height 17
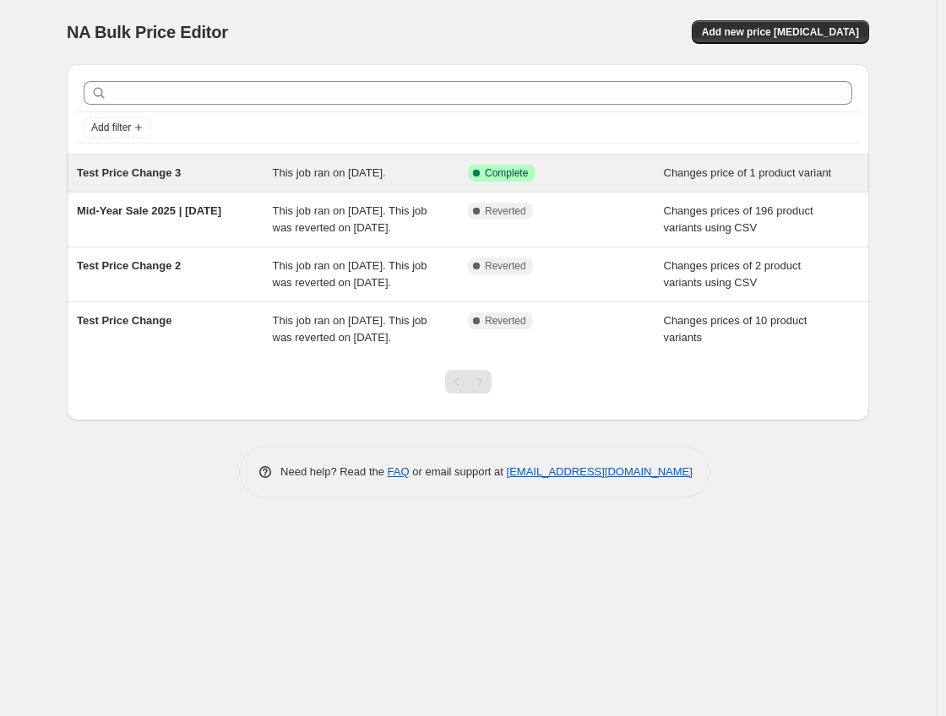
click at [666, 179] on span "Changes price of 1 product variant" at bounding box center [748, 172] width 168 height 13
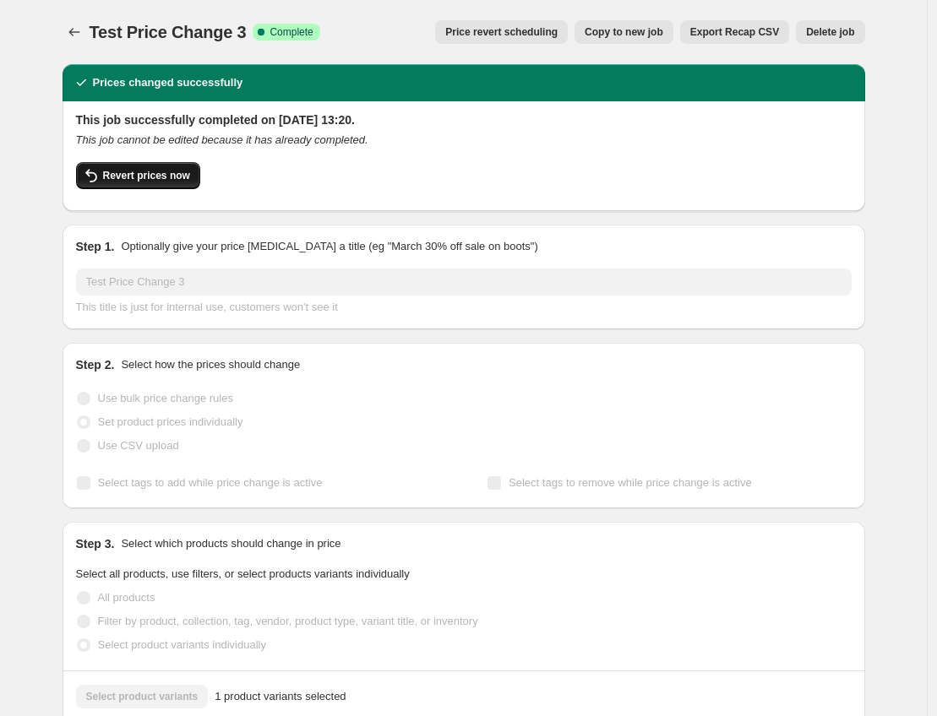
click at [120, 184] on button "Revert prices now" at bounding box center [138, 175] width 124 height 27
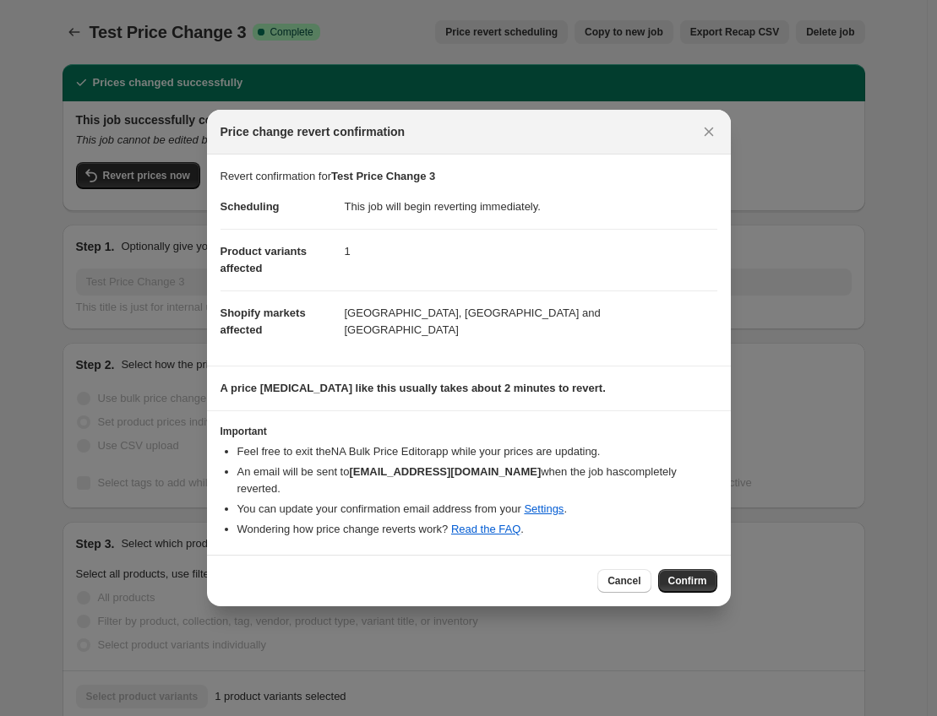
click at [717, 573] on div "Cancel Confirm" at bounding box center [469, 581] width 524 height 52
click at [711, 575] on button "Confirm" at bounding box center [687, 581] width 59 height 24
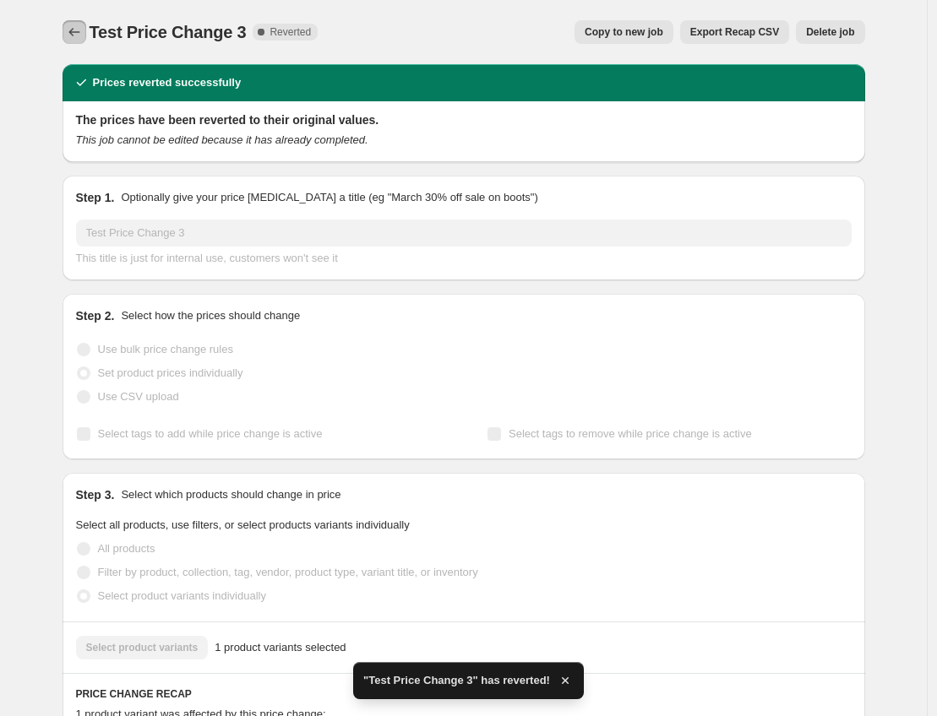
click at [83, 25] on icon "Price change jobs" at bounding box center [74, 32] width 17 height 17
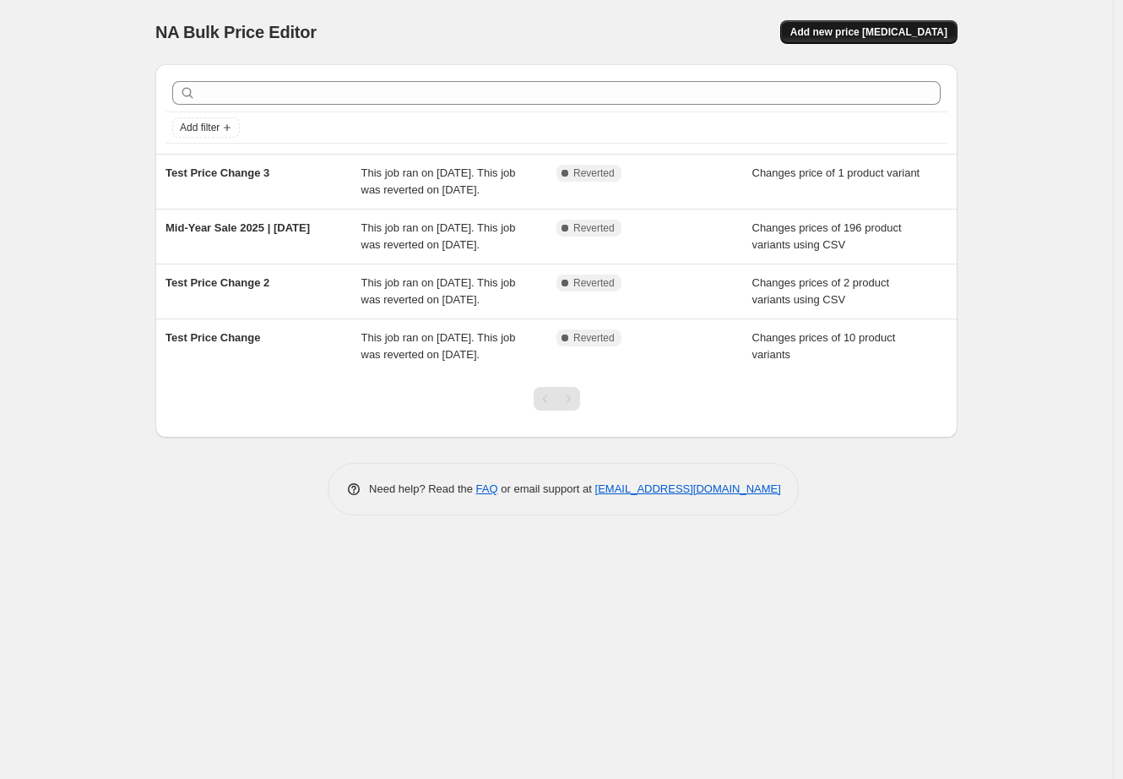
click at [841, 25] on span "Add new price [MEDICAL_DATA]" at bounding box center [869, 32] width 157 height 14
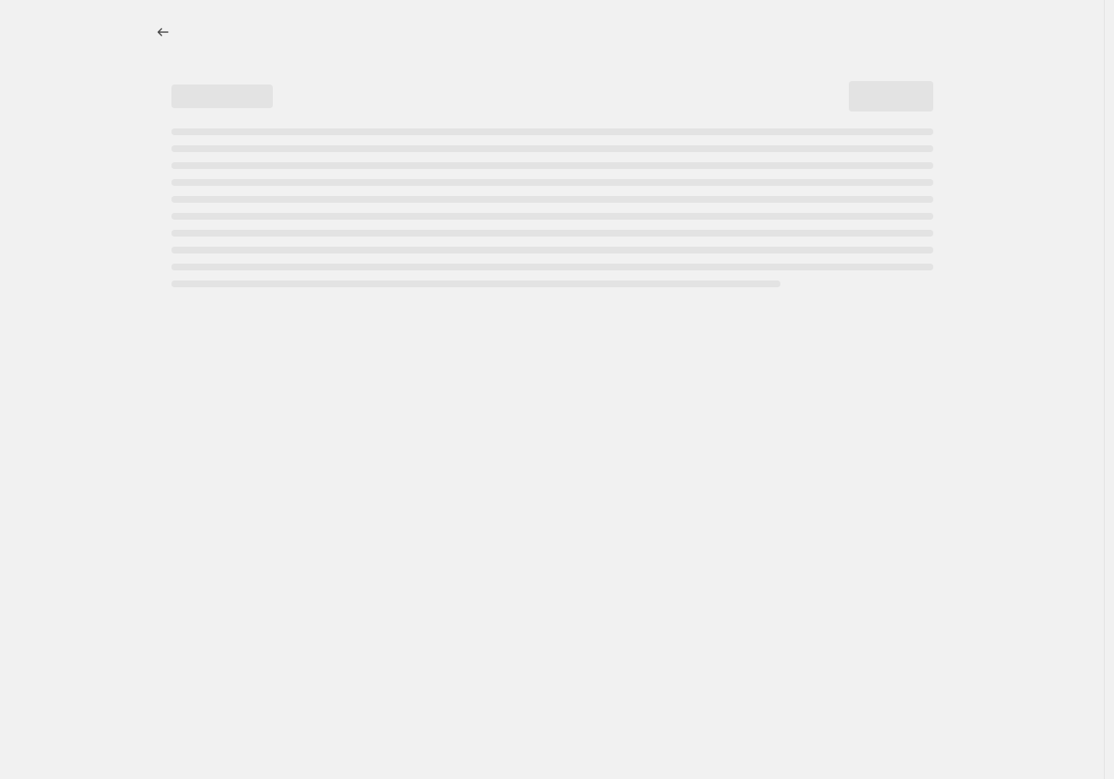
select select "percentage"
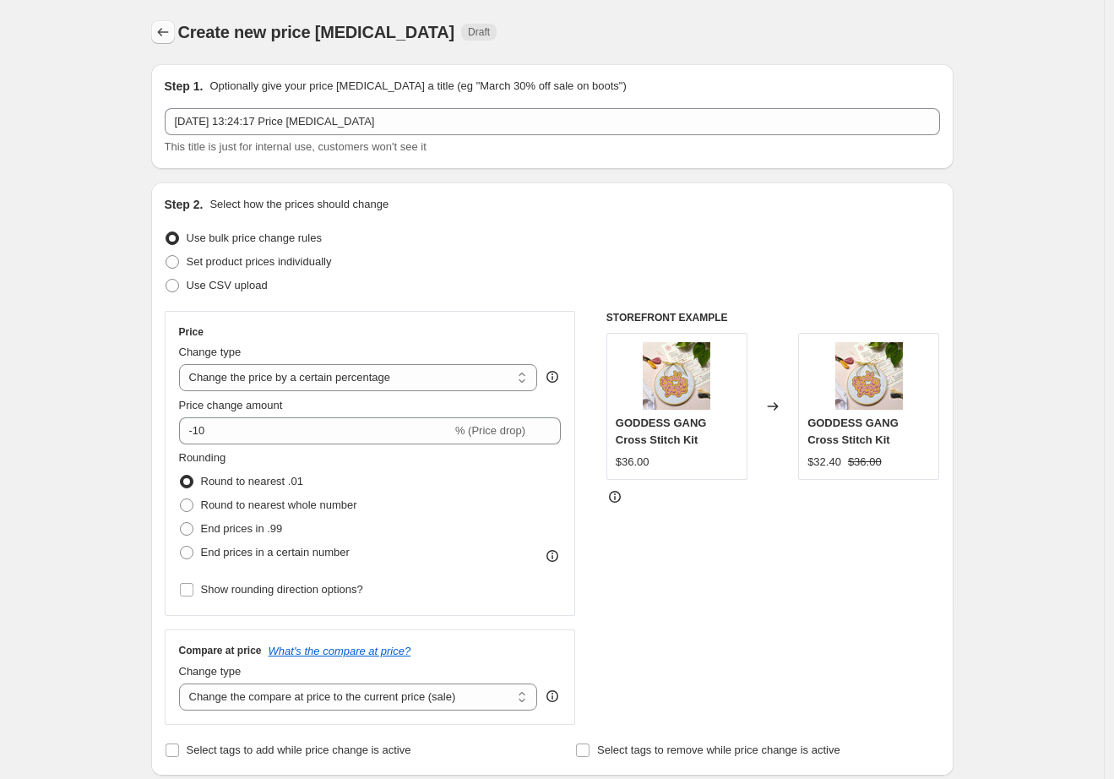
click at [171, 33] on icon "Price change jobs" at bounding box center [163, 32] width 17 height 17
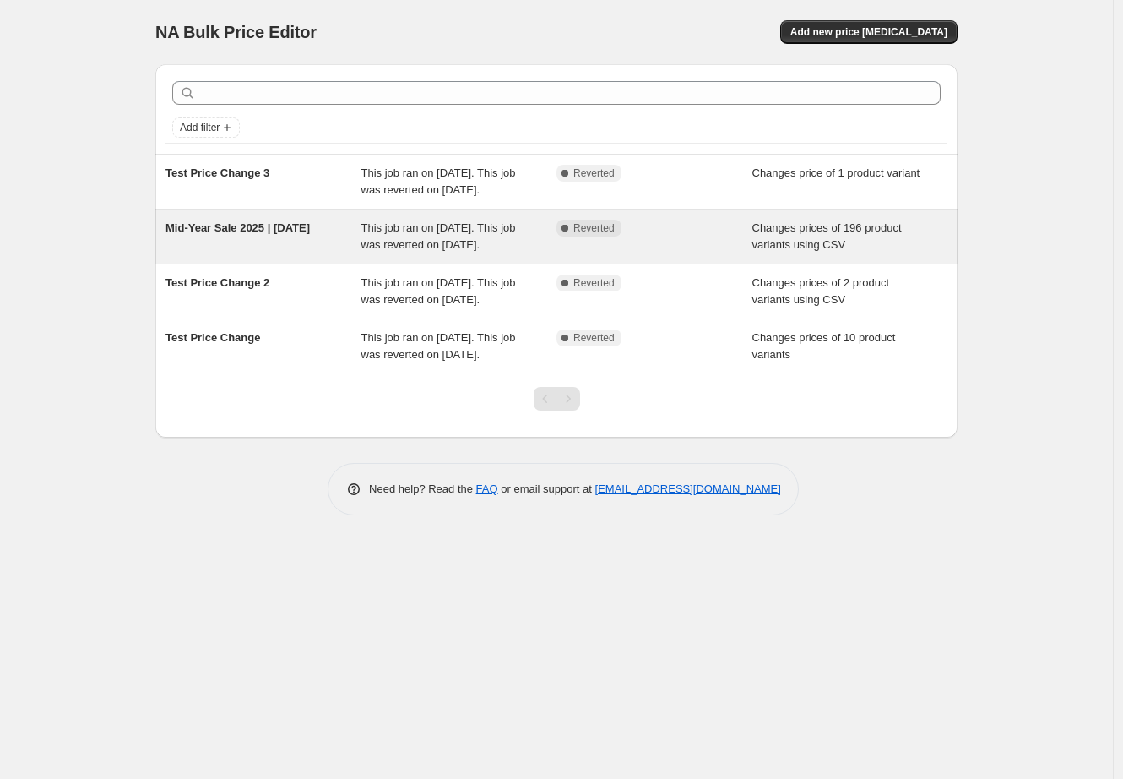
click at [212, 234] on span "Mid-Year Sale 2025 | [DATE]" at bounding box center [238, 227] width 144 height 13
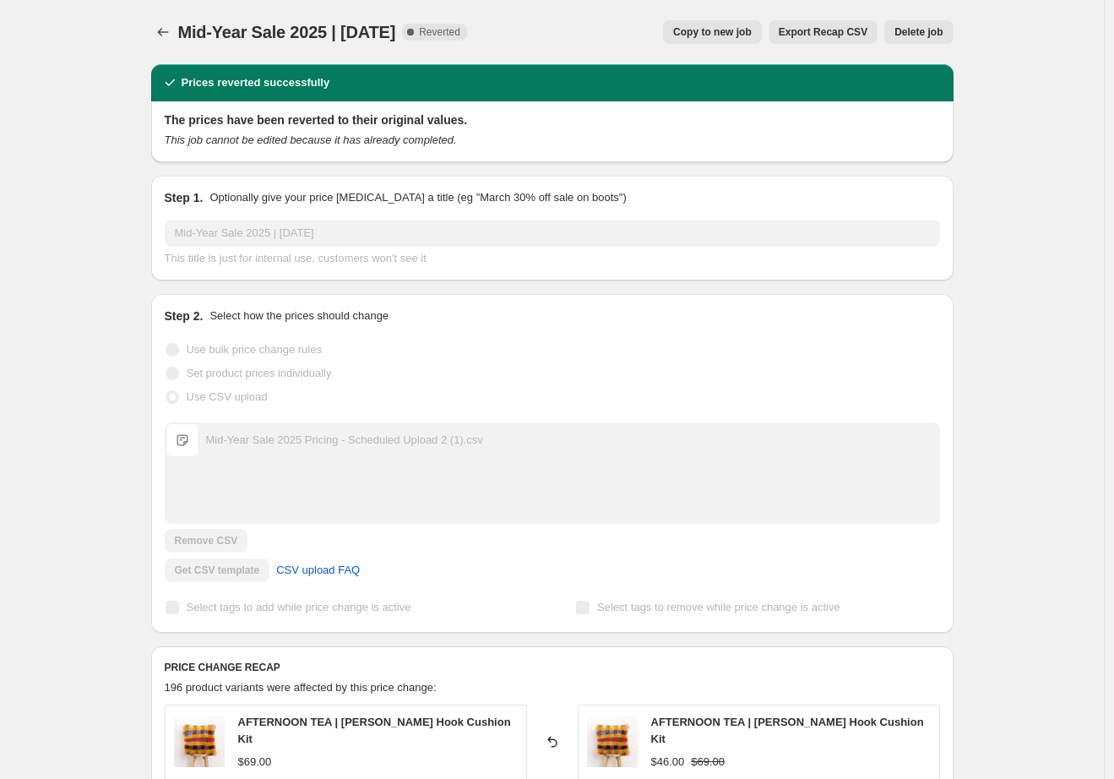
click at [367, 15] on div "Mid-Year Sale 2025 | [DATE]. This page is ready Mid-Year Sale 2025 | [DATE] Com…" at bounding box center [552, 32] width 802 height 64
click at [367, 28] on span "Mid-Year Sale 2025 | [DATE]" at bounding box center [287, 32] width 218 height 19
click at [368, 27] on span "Mid-Year Sale 2025 | [DATE]" at bounding box center [287, 32] width 218 height 19
click at [368, 26] on span "Mid-Year Sale 2025 | [DATE]" at bounding box center [287, 32] width 218 height 19
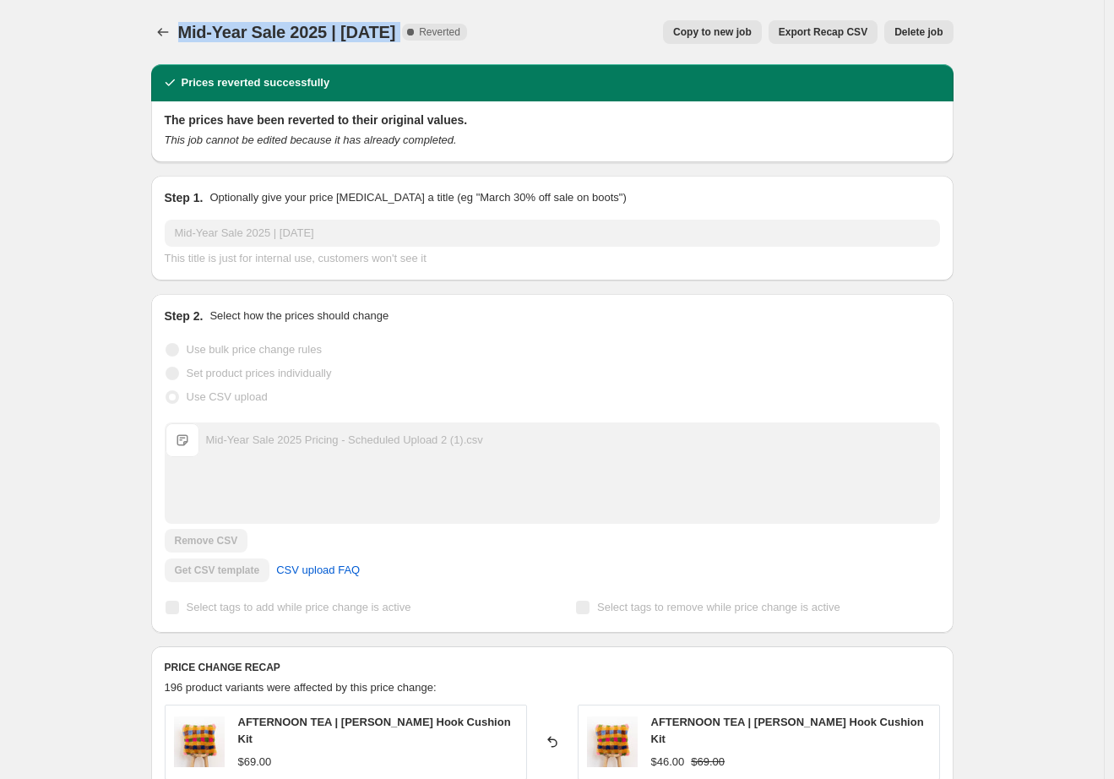
click at [368, 26] on span "Mid-Year Sale 2025 | [DATE]" at bounding box center [287, 32] width 218 height 19
click at [159, 26] on icon "Price change jobs" at bounding box center [163, 32] width 17 height 17
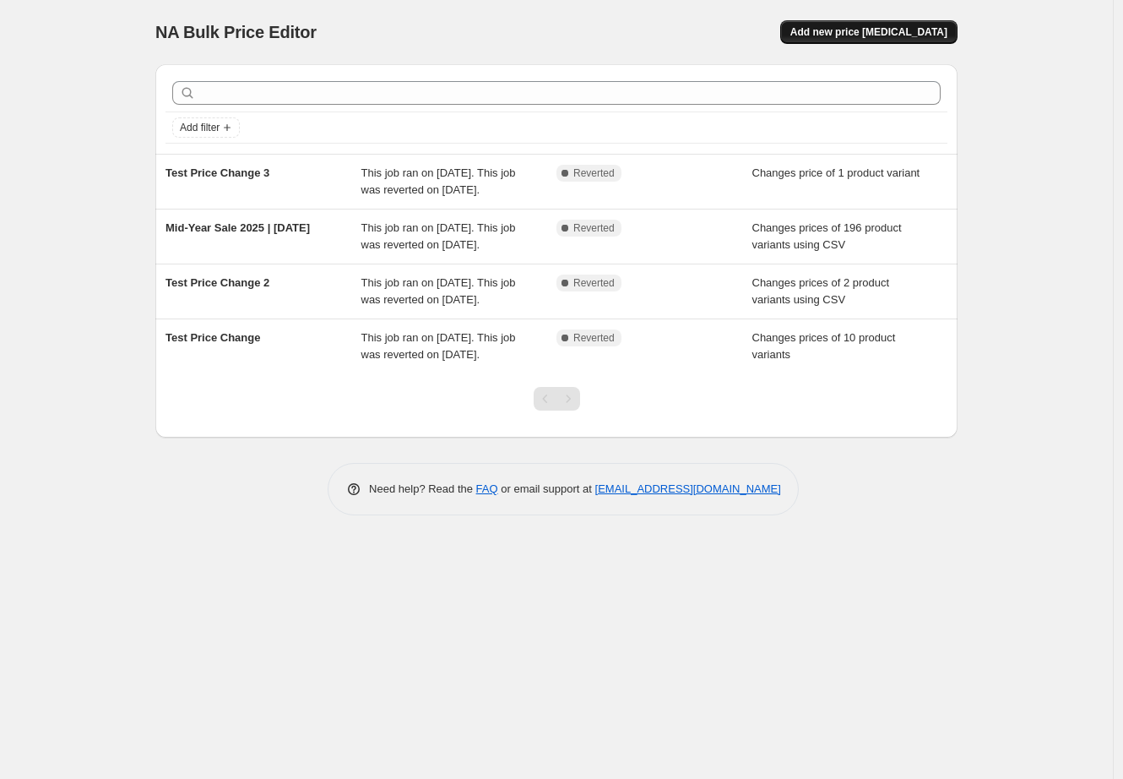
click at [902, 25] on span "Add new price [MEDICAL_DATA]" at bounding box center [869, 32] width 157 height 14
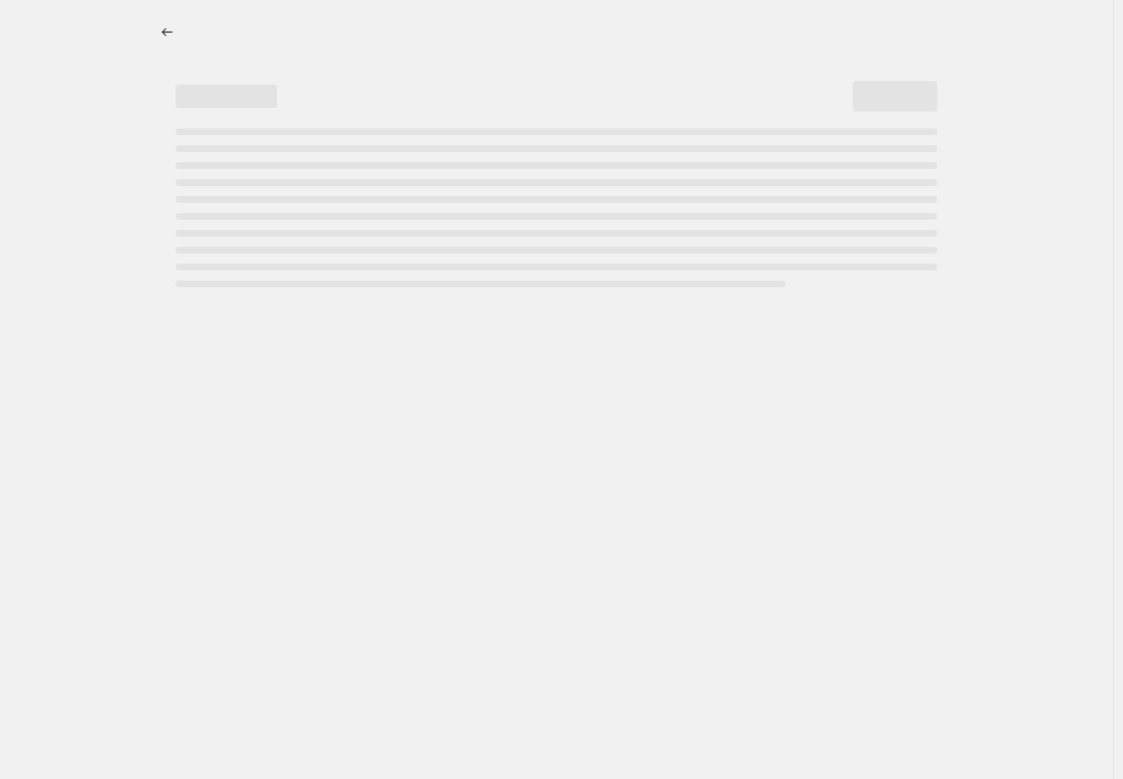
select select "percentage"
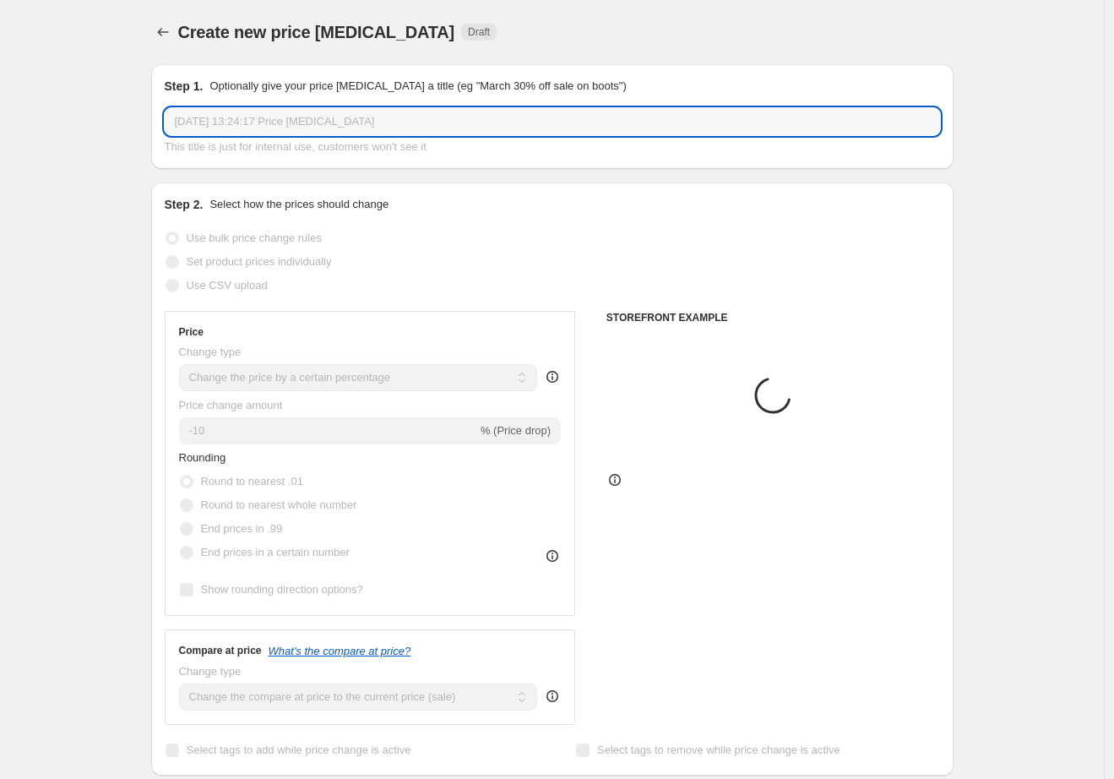
click at [264, 119] on input "[DATE] 13:24:17 Price [MEDICAL_DATA]" at bounding box center [552, 121] width 775 height 27
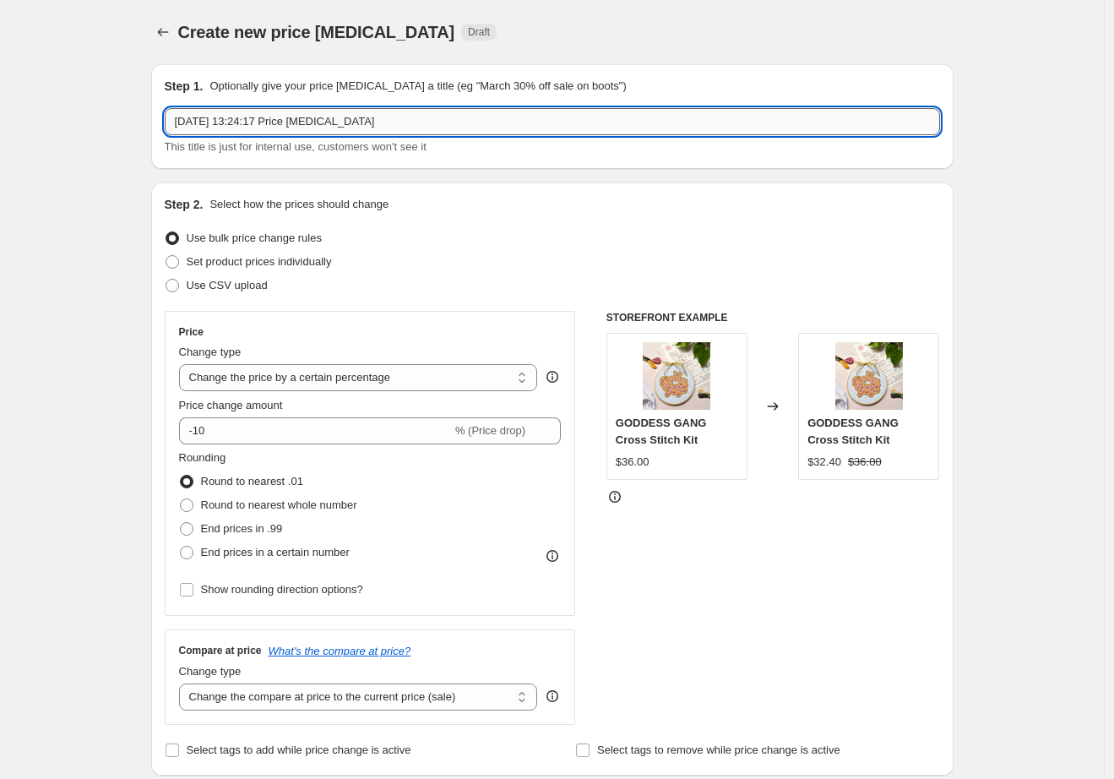
paste input "Mid-Year Sale 2025 | [DATE]"
drag, startPoint x: 249, startPoint y: 121, endPoint x: 111, endPoint y: 116, distance: 138.6
click at [303, 124] on input "Warehouse Sale 2025 | [DATE]" at bounding box center [552, 121] width 775 height 27
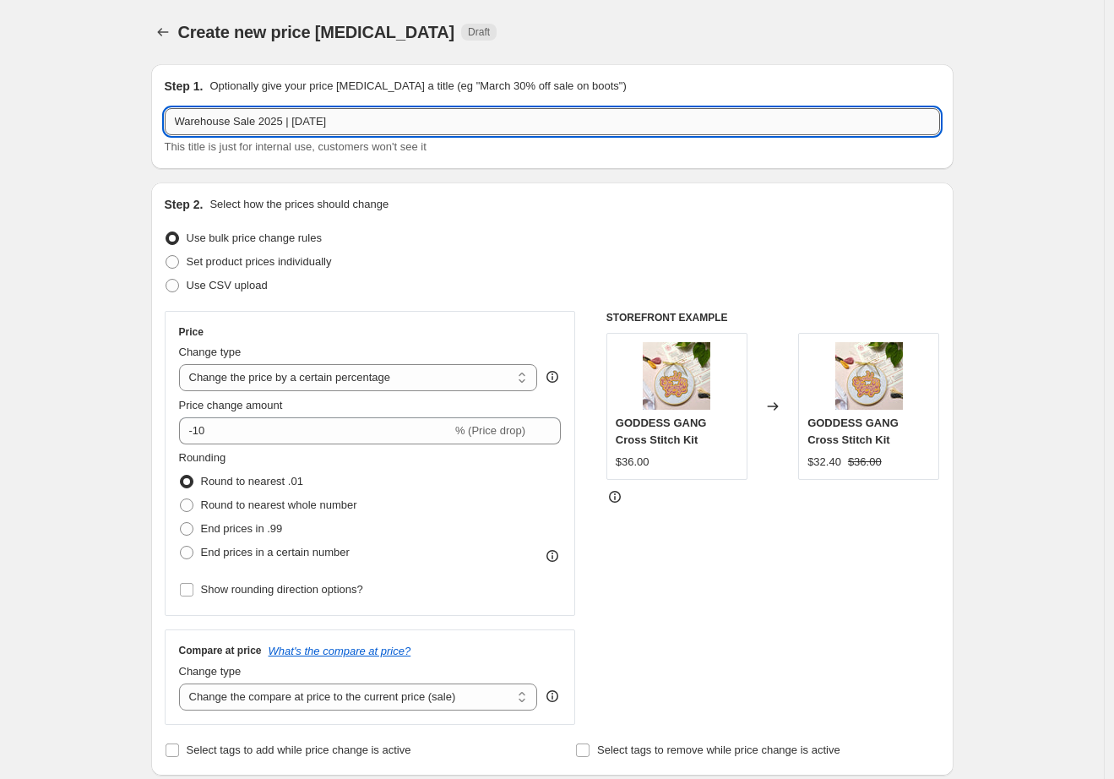
click at [326, 123] on input "Warehouse Sale 2025 | [DATE]" at bounding box center [552, 121] width 775 height 27
type input "Warehouse Sale 2025 | [DATE]"
click at [468, 63] on div "Create new price [MEDICAL_DATA]. This page is ready Create new price [MEDICAL_D…" at bounding box center [552, 32] width 802 height 64
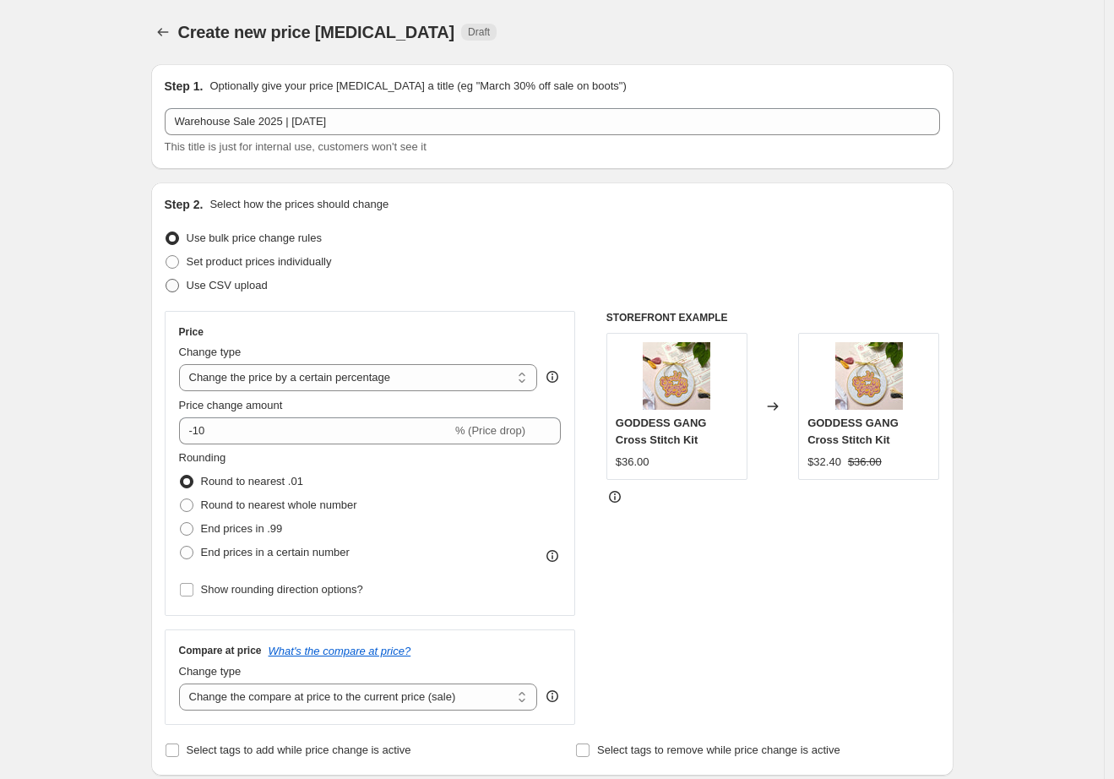
click at [244, 279] on span "Use CSV upload" at bounding box center [227, 285] width 81 height 13
click at [166, 279] on input "Use CSV upload" at bounding box center [166, 279] width 1 height 1
radio input "true"
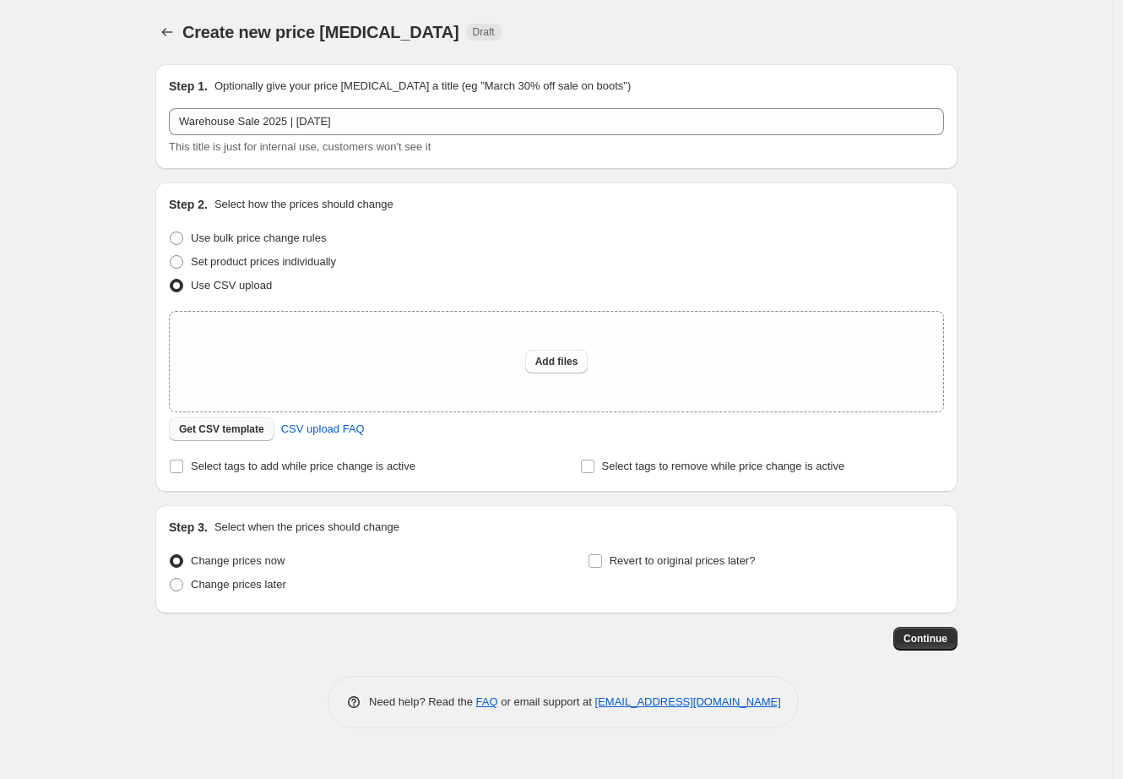
click at [243, 432] on span "Get CSV template" at bounding box center [221, 429] width 85 height 14
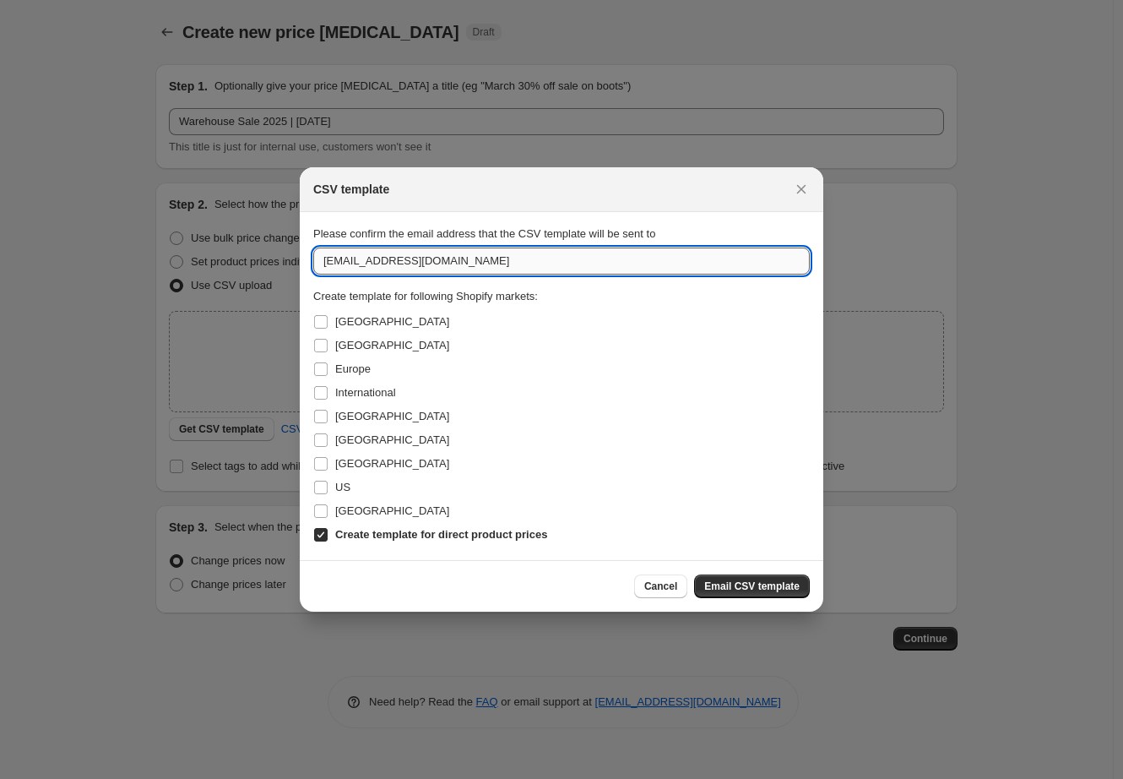
click at [338, 265] on input "[EMAIL_ADDRESS][DOMAIN_NAME]" at bounding box center [561, 260] width 497 height 27
type input "[EMAIL_ADDRESS][DOMAIN_NAME]"
click at [356, 318] on span "[GEOGRAPHIC_DATA]" at bounding box center [392, 321] width 114 height 13
click at [328, 318] on input "[GEOGRAPHIC_DATA]" at bounding box center [321, 322] width 14 height 14
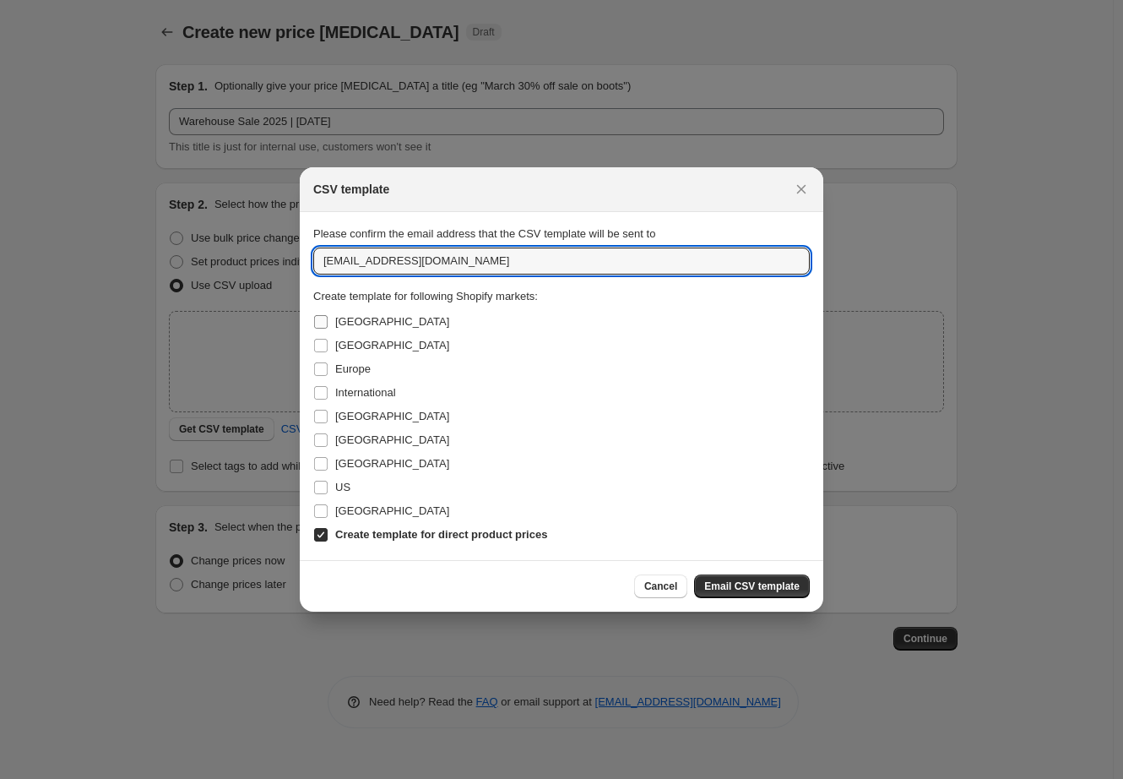
checkbox input "true"
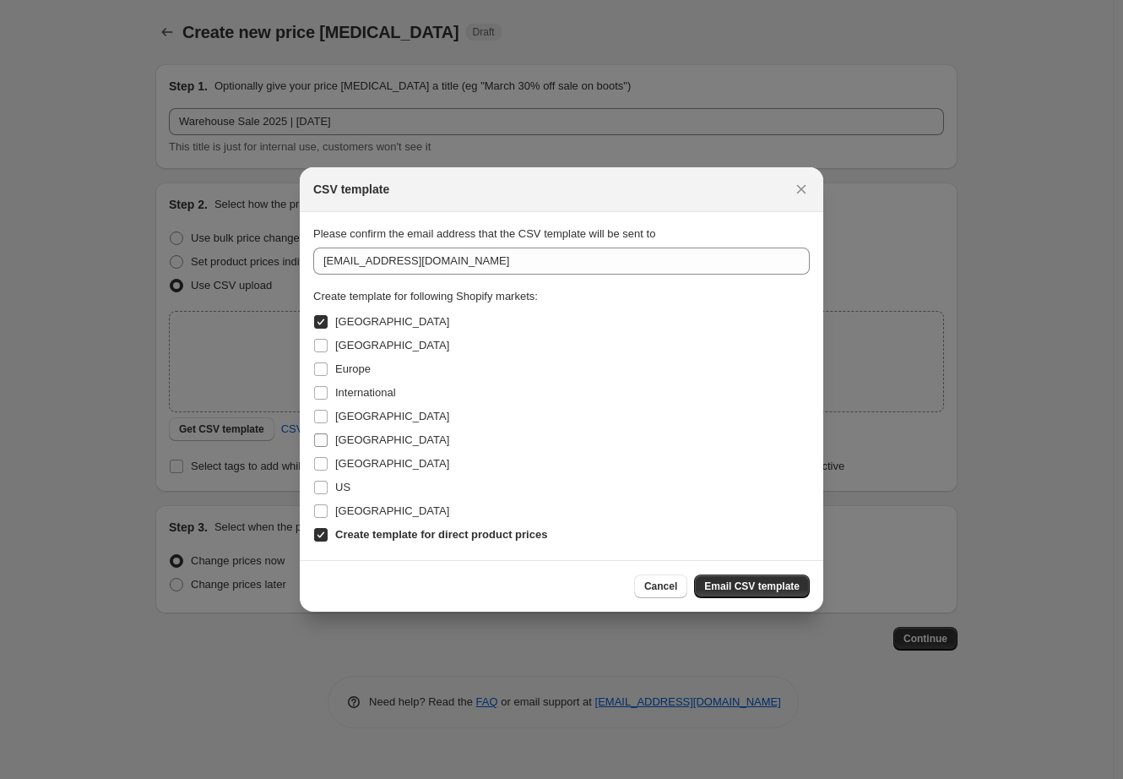
click at [377, 440] on span "[GEOGRAPHIC_DATA]" at bounding box center [392, 439] width 114 height 13
click at [328, 440] on input "[GEOGRAPHIC_DATA]" at bounding box center [321, 440] width 14 height 14
checkbox input "true"
click at [372, 467] on span "[GEOGRAPHIC_DATA]" at bounding box center [392, 463] width 114 height 13
click at [328, 467] on input "[GEOGRAPHIC_DATA]" at bounding box center [321, 464] width 14 height 14
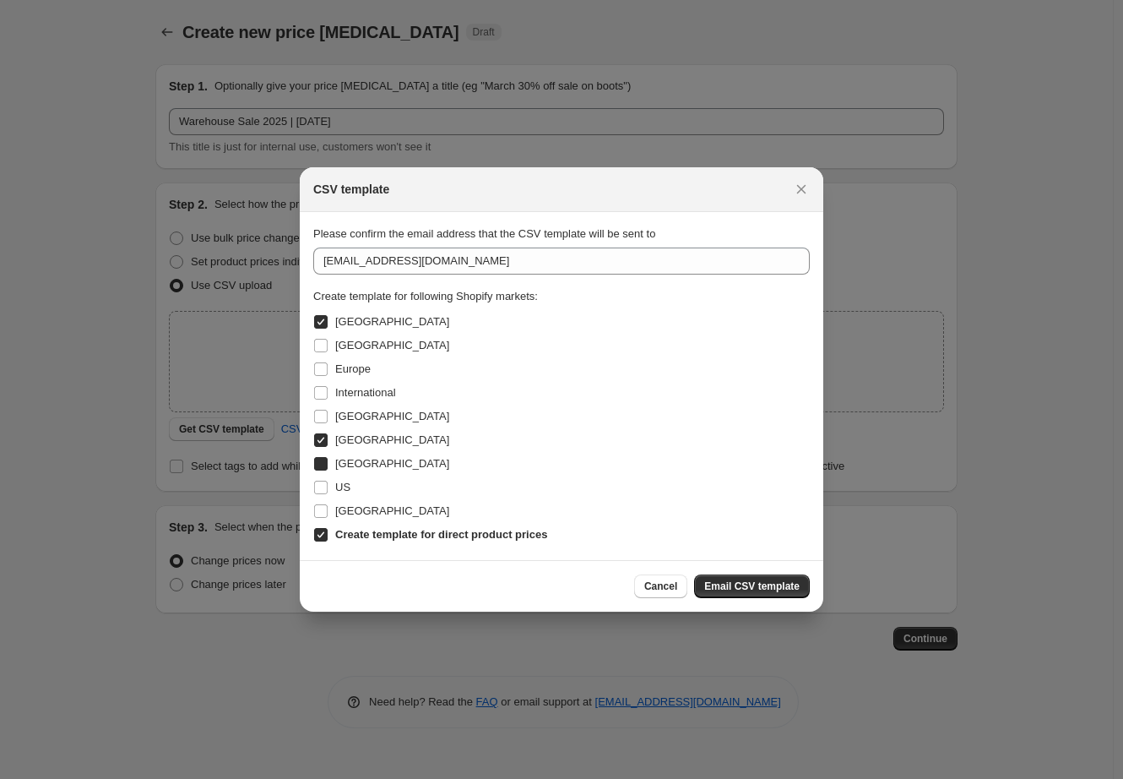
checkbox input "true"
click at [391, 542] on span "Create template for direct product prices" at bounding box center [441, 534] width 212 height 17
click at [328, 541] on input "Create template for direct product prices" at bounding box center [321, 535] width 14 height 14
checkbox input "false"
click at [747, 587] on span "Email CSV template" at bounding box center [751, 586] width 95 height 14
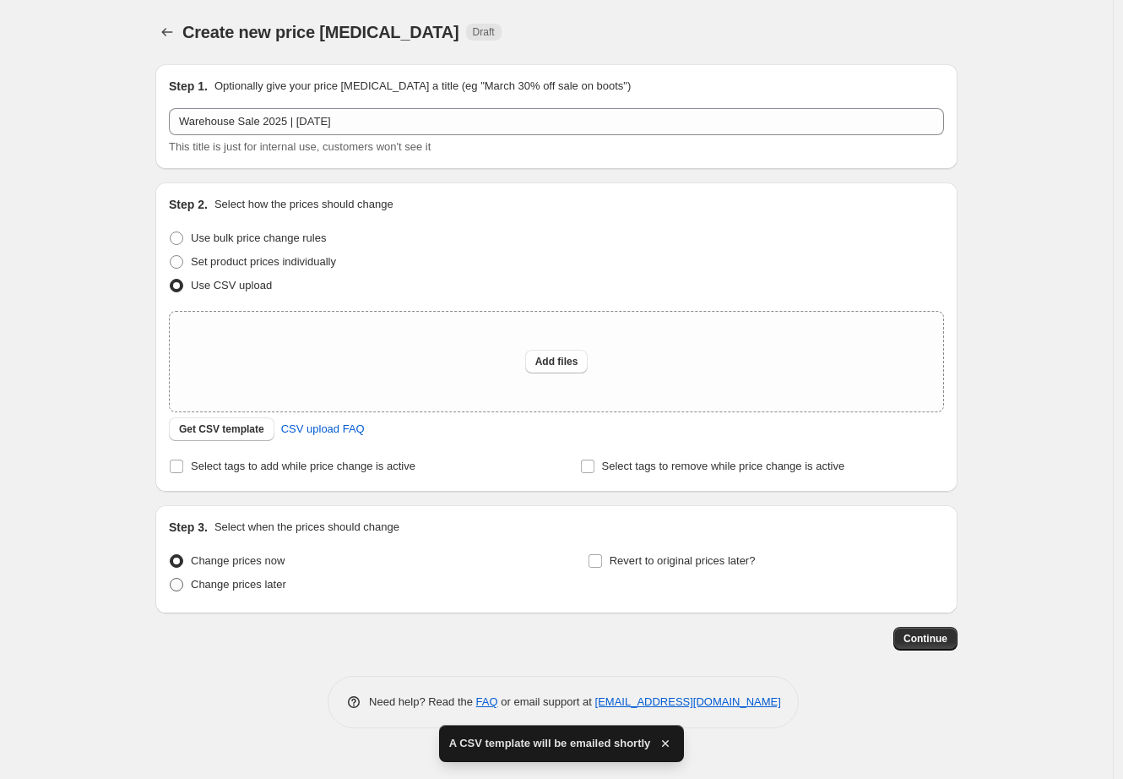
click at [253, 583] on span "Change prices later" at bounding box center [238, 584] width 95 height 13
click at [171, 579] on input "Change prices later" at bounding box center [170, 578] width 1 height 1
radio input "true"
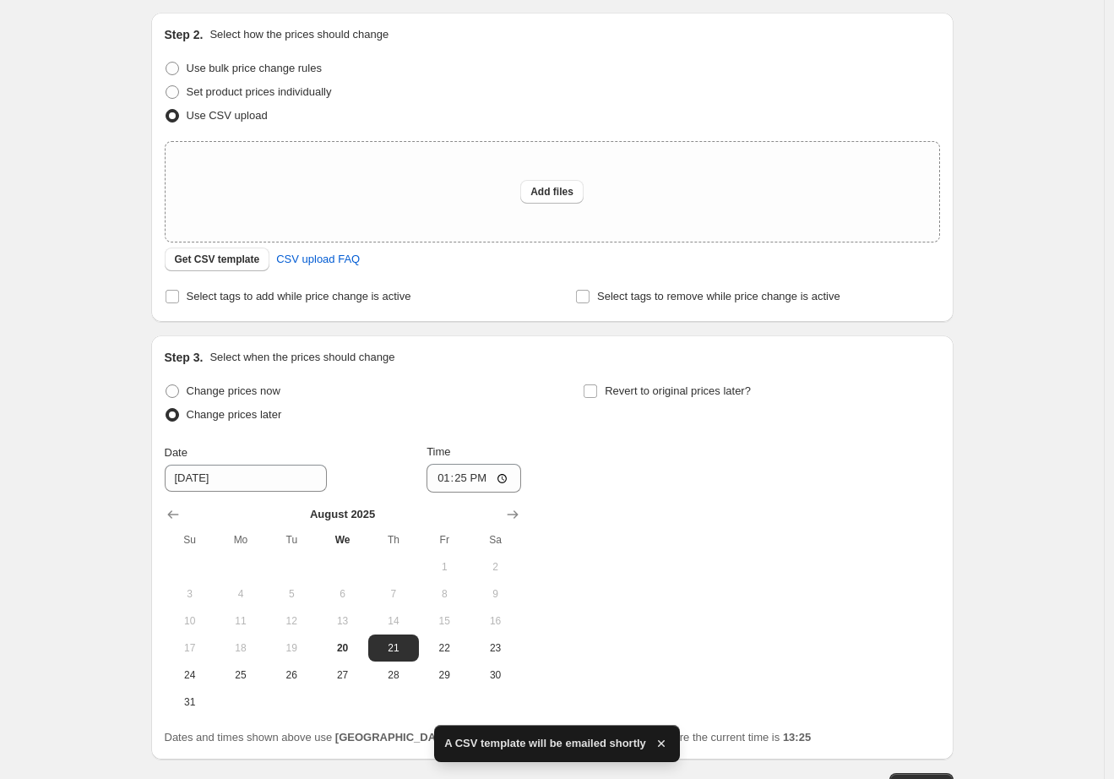
scroll to position [268, 0]
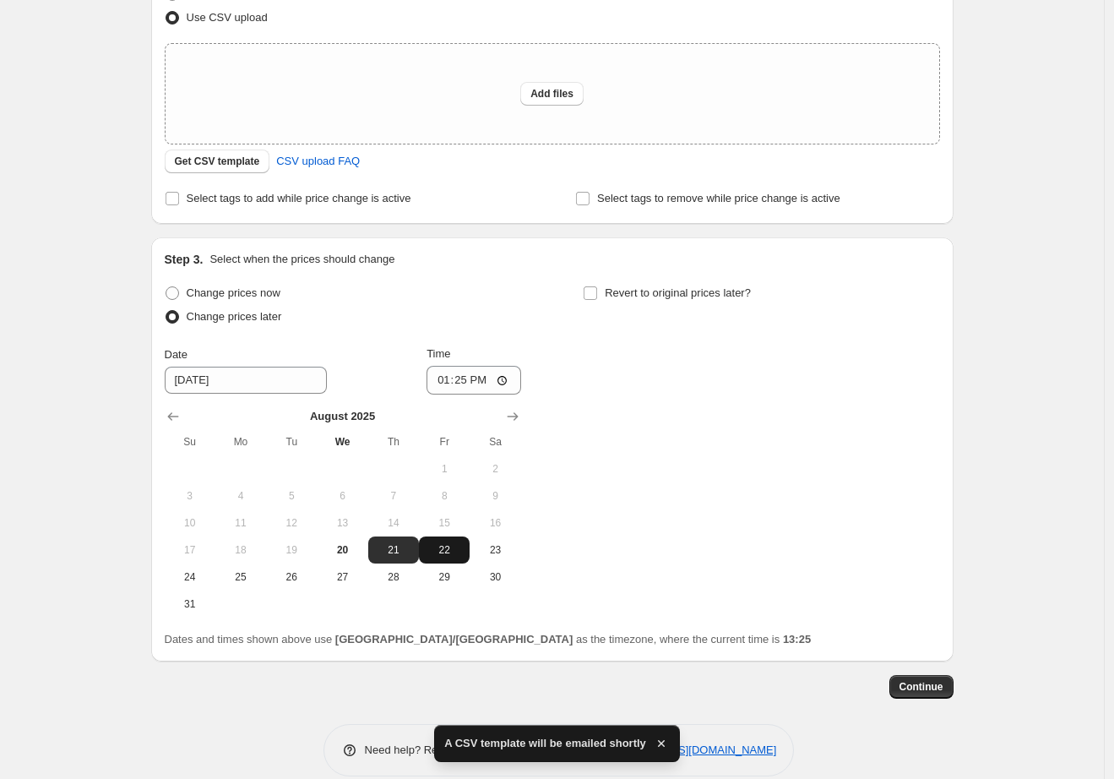
click at [445, 546] on span "22" at bounding box center [444, 550] width 37 height 14
click at [394, 552] on span "21" at bounding box center [393, 550] width 37 height 14
type input "[DATE]"
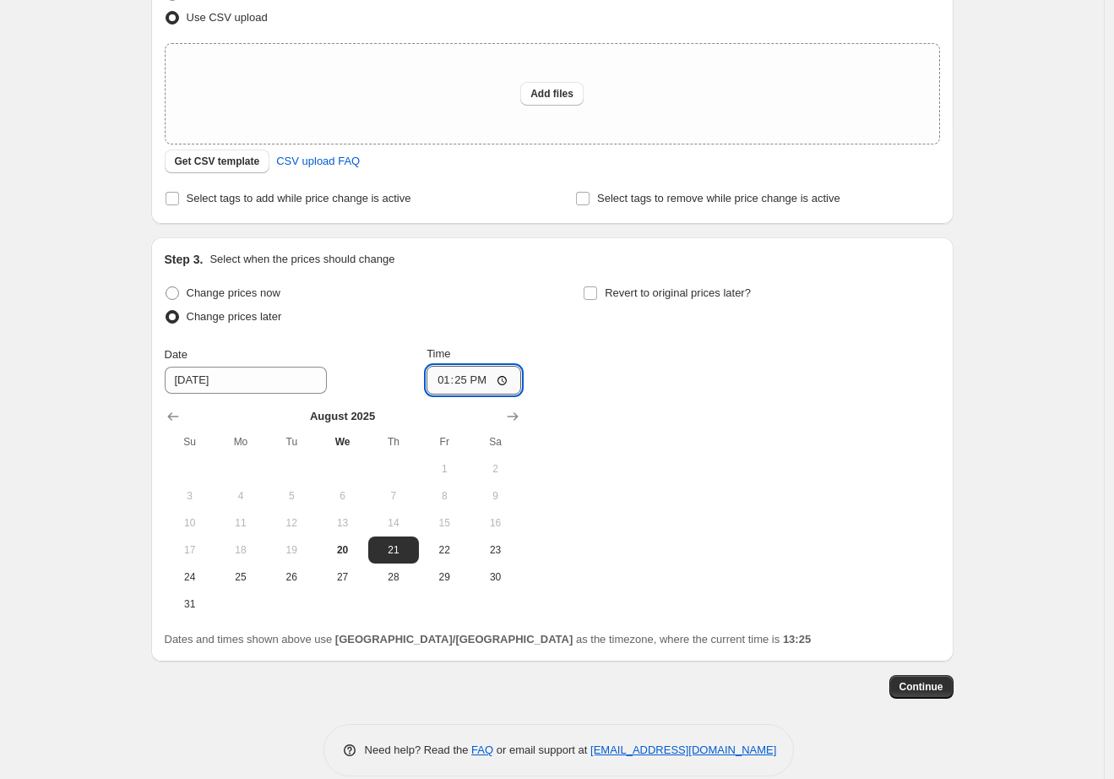
click at [439, 377] on input "13:25" at bounding box center [474, 380] width 95 height 29
type input "22:25"
click at [439, 377] on input "22:25" at bounding box center [474, 380] width 95 height 29
type input "09:59"
click at [567, 382] on div "Change prices now Change prices later Date [DATE] Time 09:59 [DATE] Su Mo Tu We…" at bounding box center [552, 449] width 775 height 336
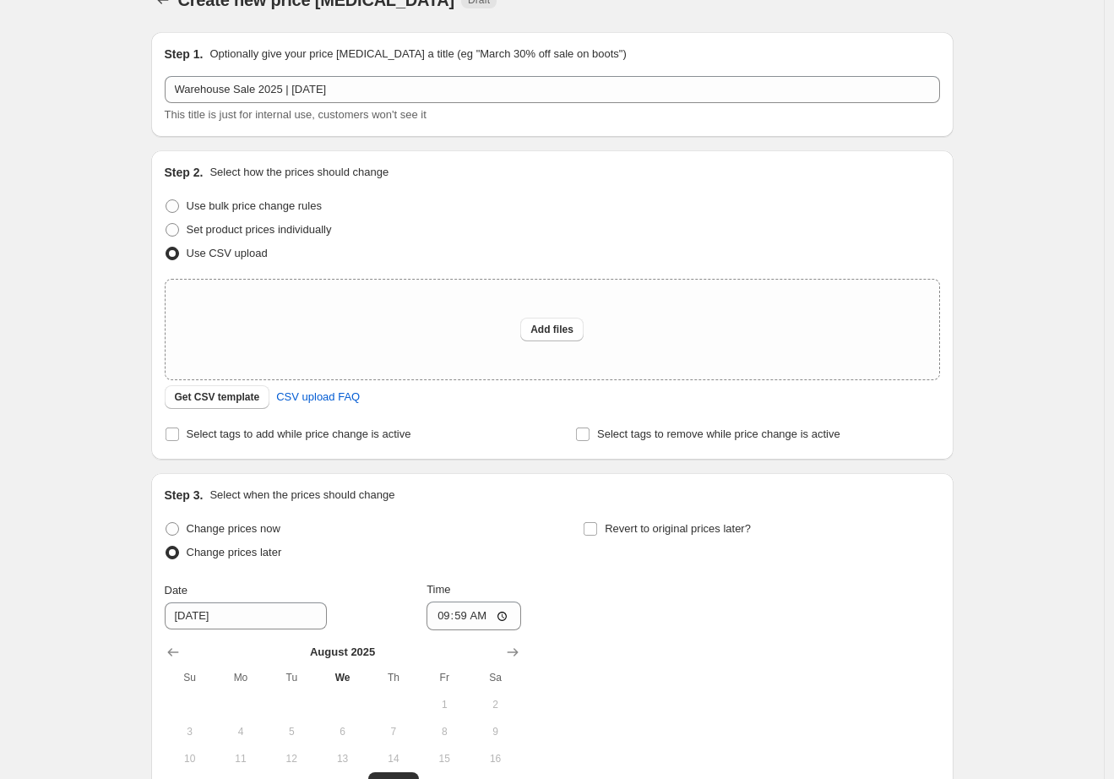
scroll to position [0, 0]
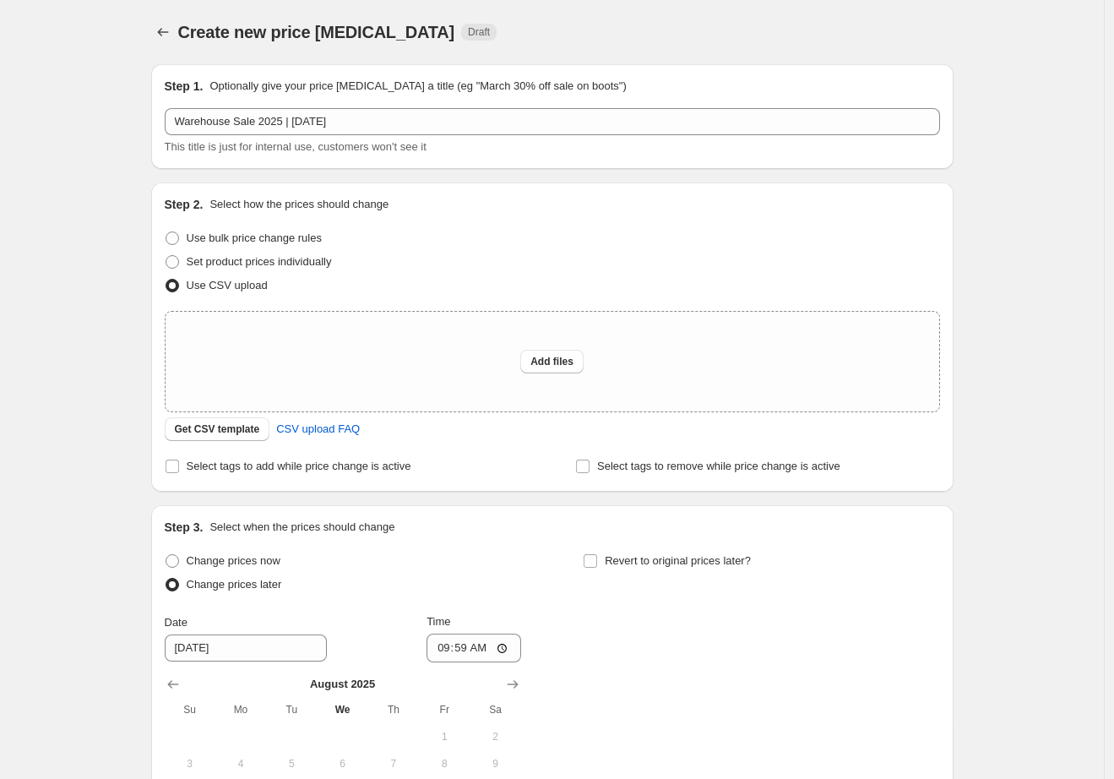
click at [545, 255] on div "Set product prices individually" at bounding box center [552, 262] width 775 height 24
click at [553, 357] on span "Add files" at bounding box center [551, 362] width 43 height 14
type input "C:\fakepath\Warehouse Sale - csv upload.csv"
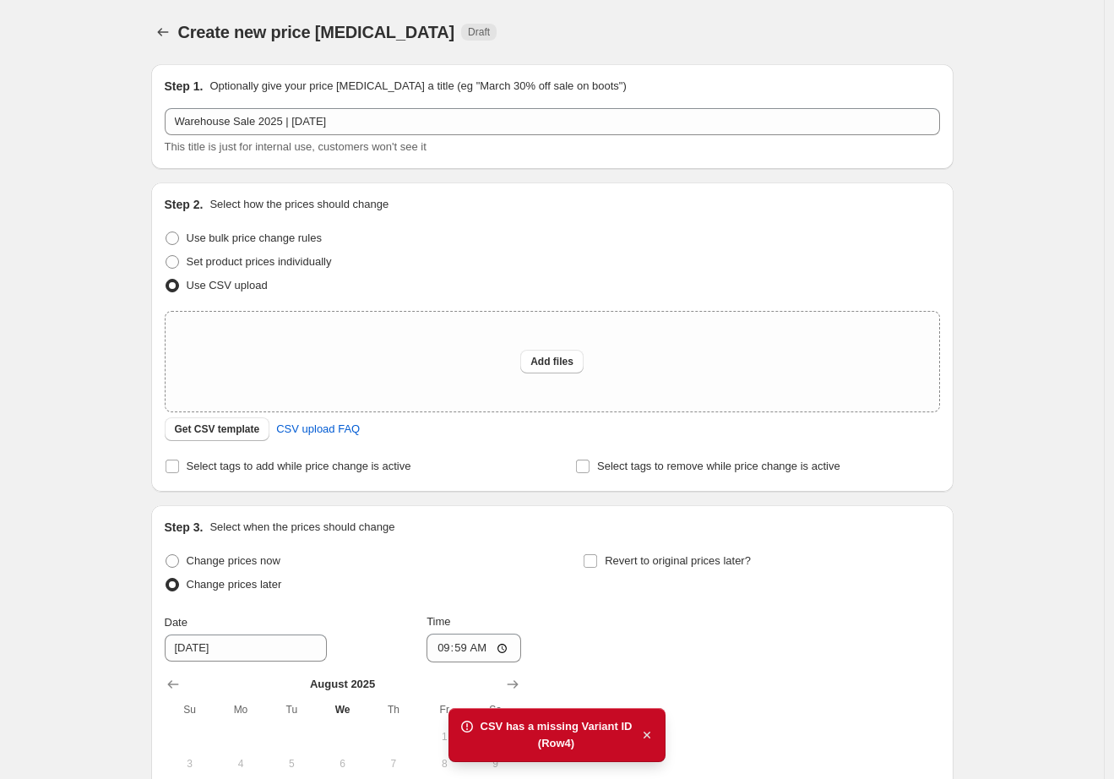
click at [648, 733] on icon "button" at bounding box center [647, 734] width 7 height 7
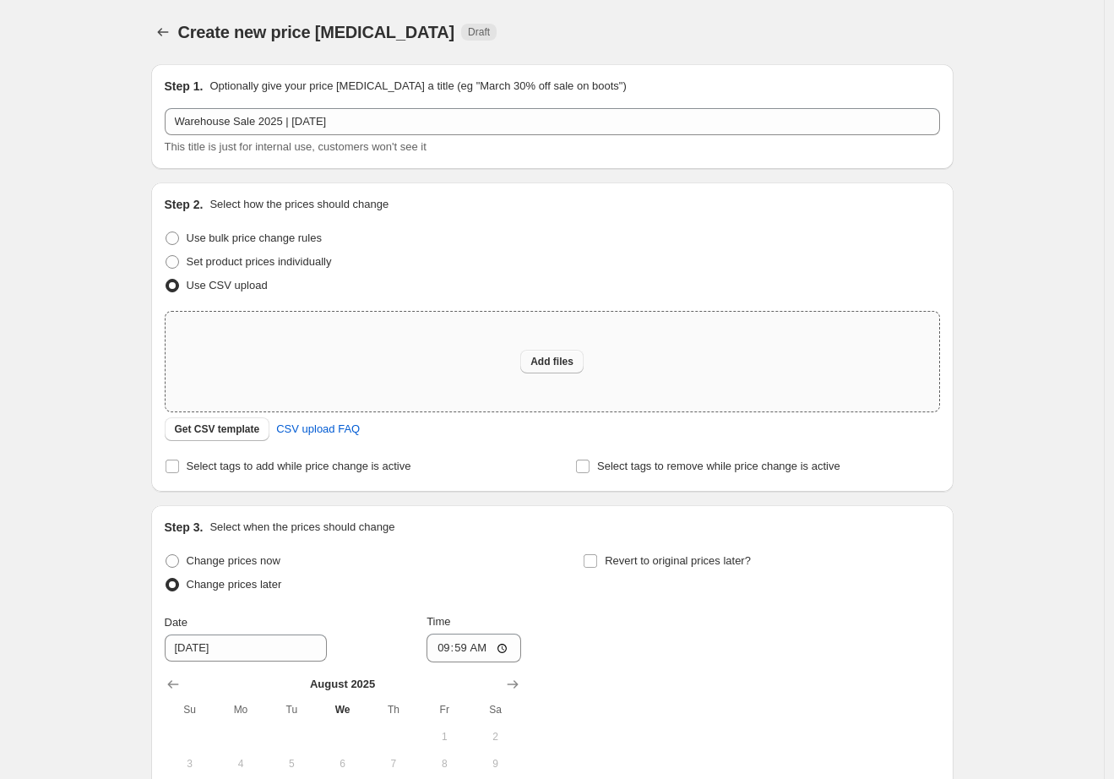
click at [527, 366] on button "Add files" at bounding box center [551, 362] width 63 height 24
type input "C:\fakepath\Warehouse Sale - csv upload (1).csv"
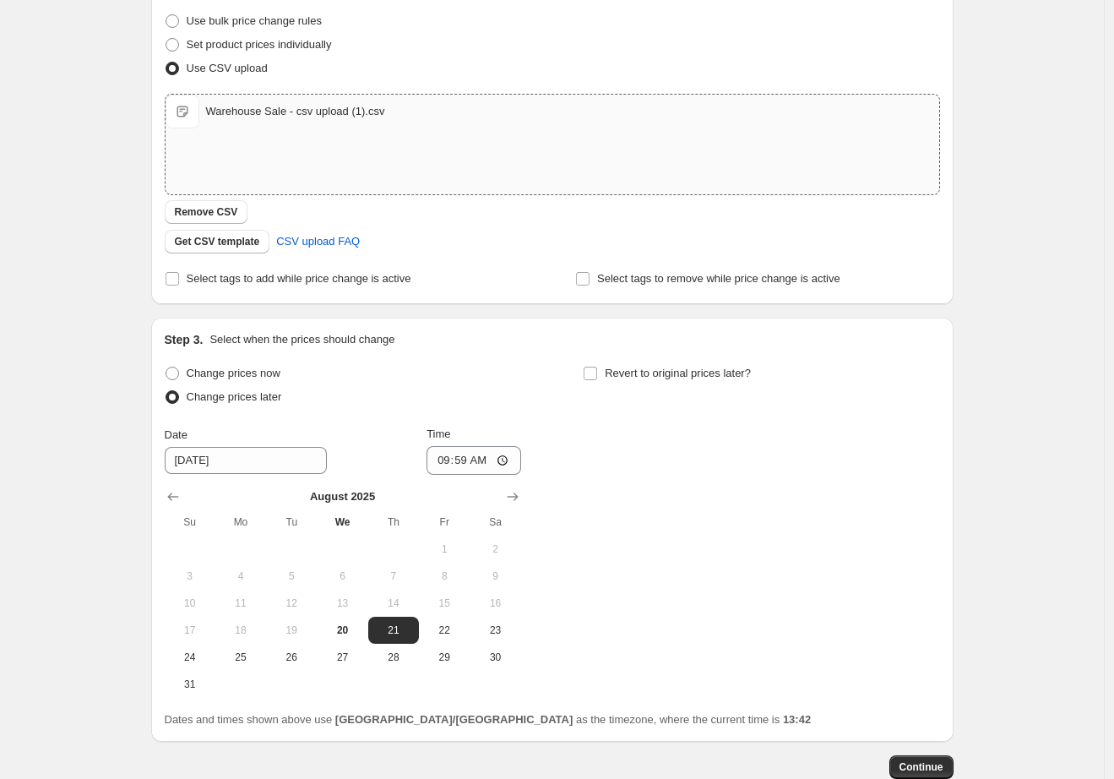
scroll to position [320, 0]
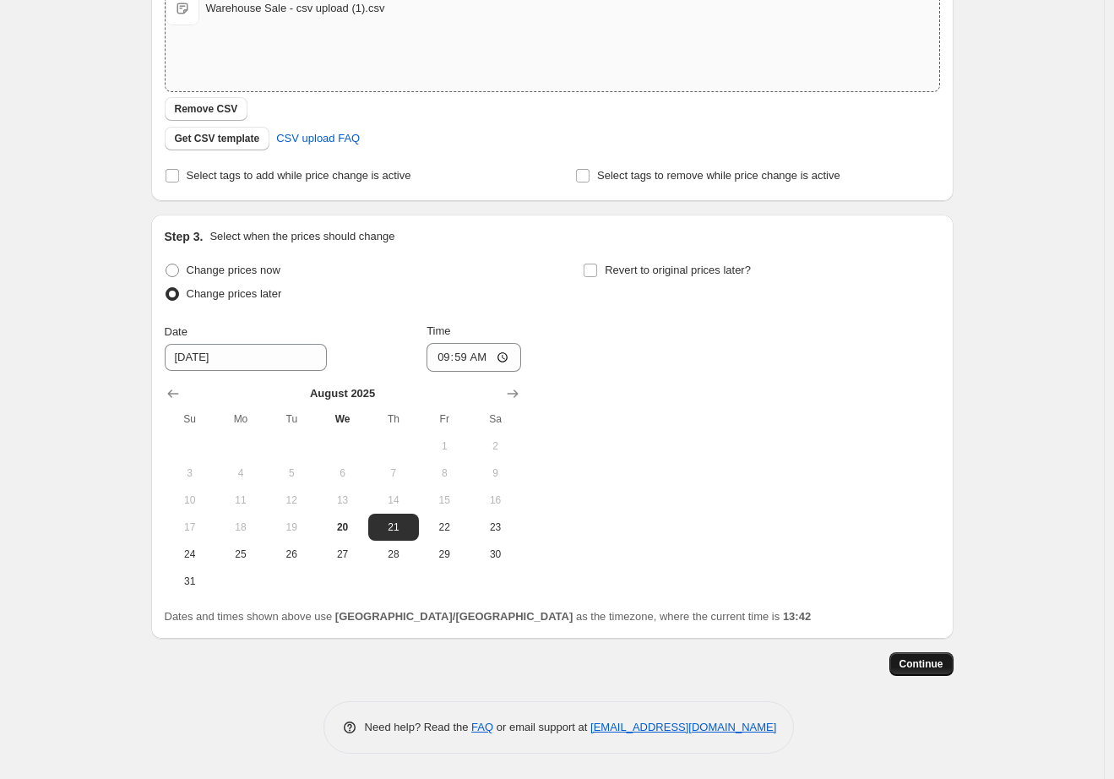
click at [939, 661] on span "Continue" at bounding box center [922, 664] width 44 height 14
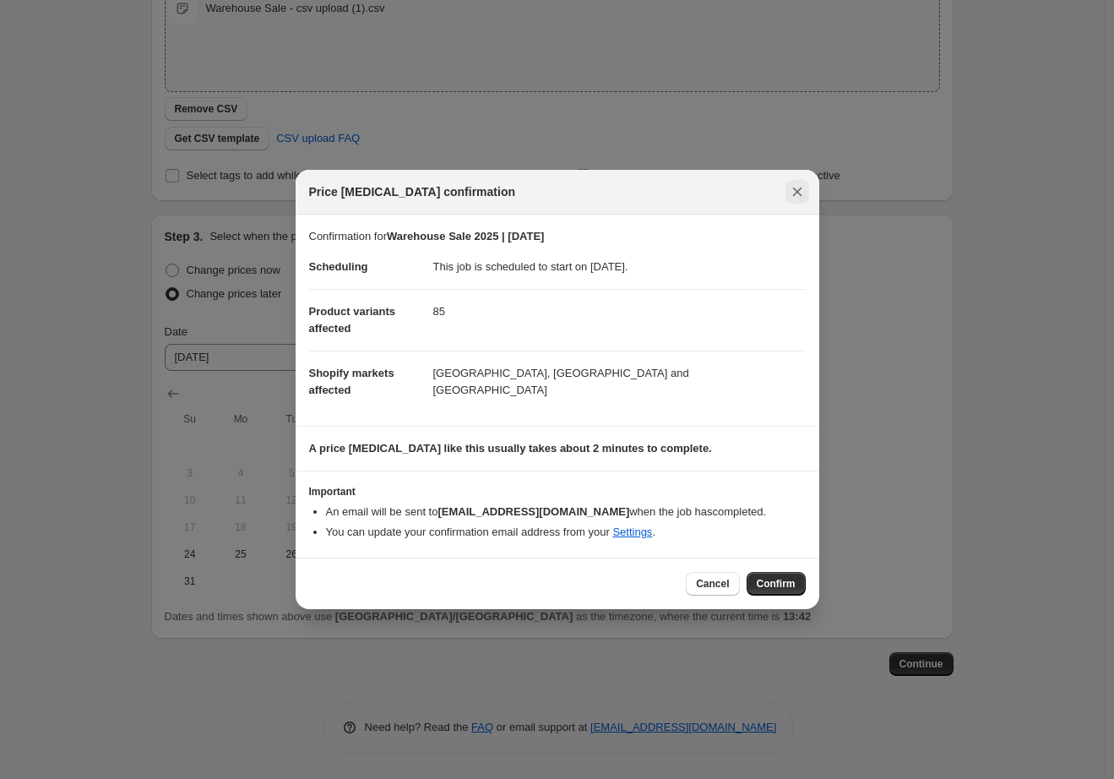
click at [789, 197] on icon "Close" at bounding box center [797, 191] width 17 height 17
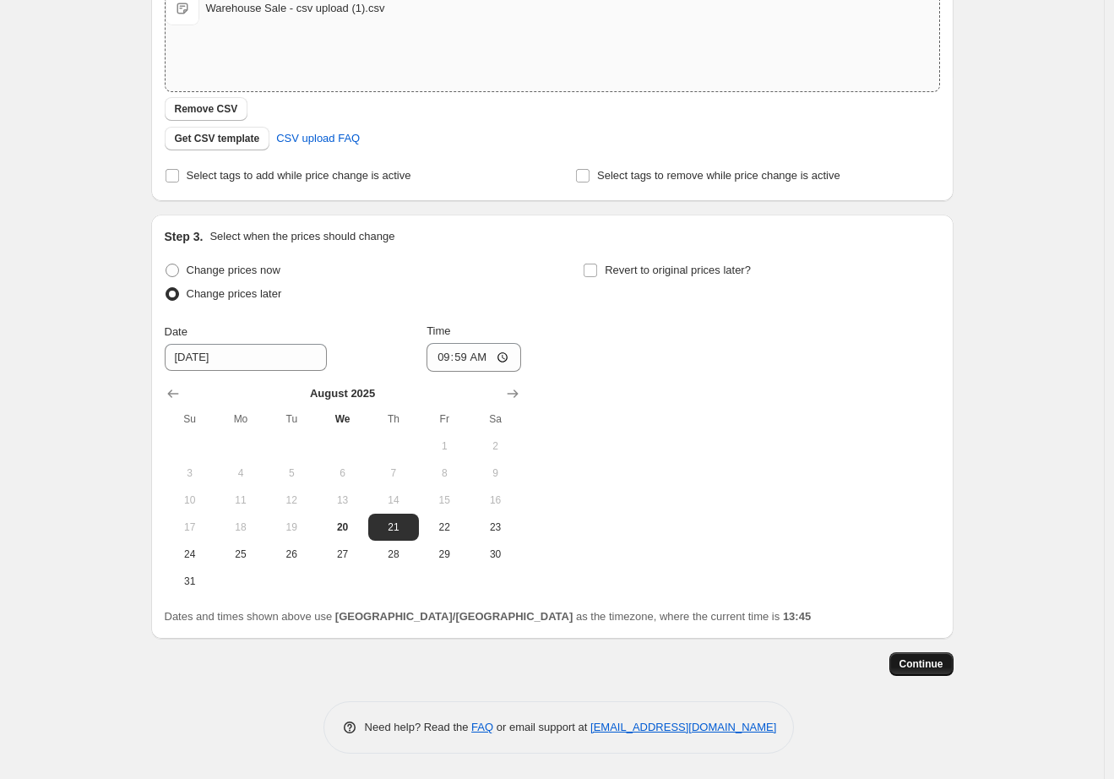
click at [932, 658] on span "Continue" at bounding box center [922, 664] width 44 height 14
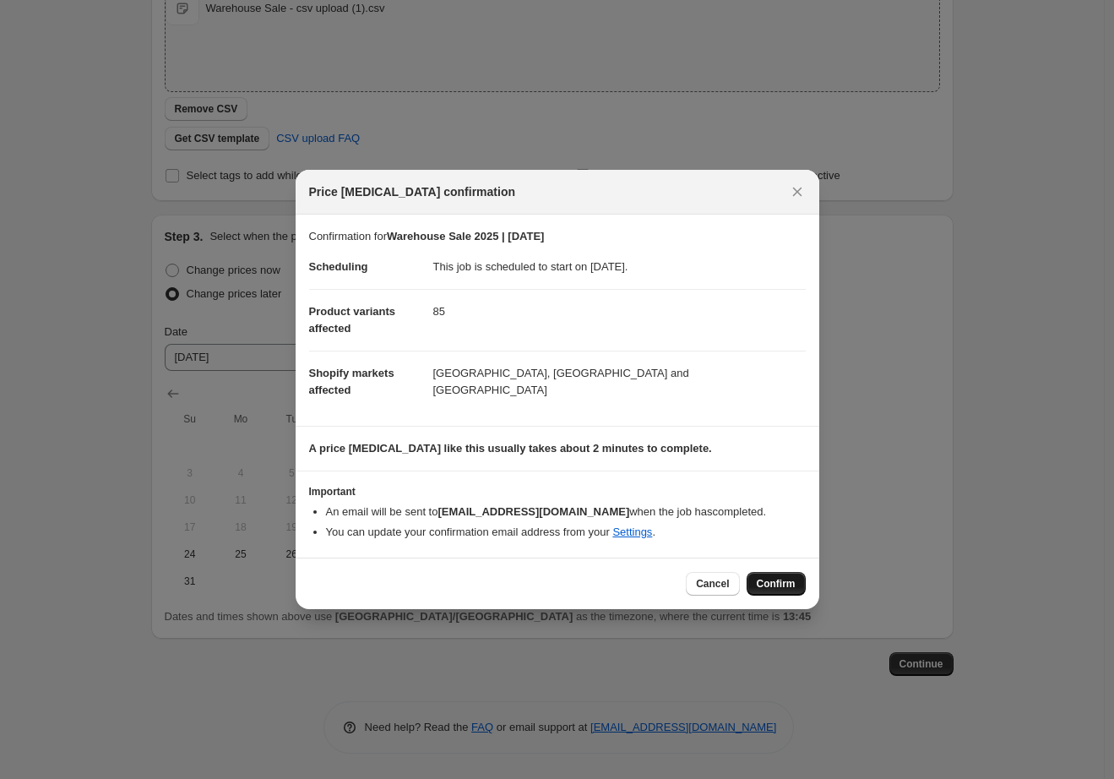
click at [768, 575] on button "Confirm" at bounding box center [776, 584] width 59 height 24
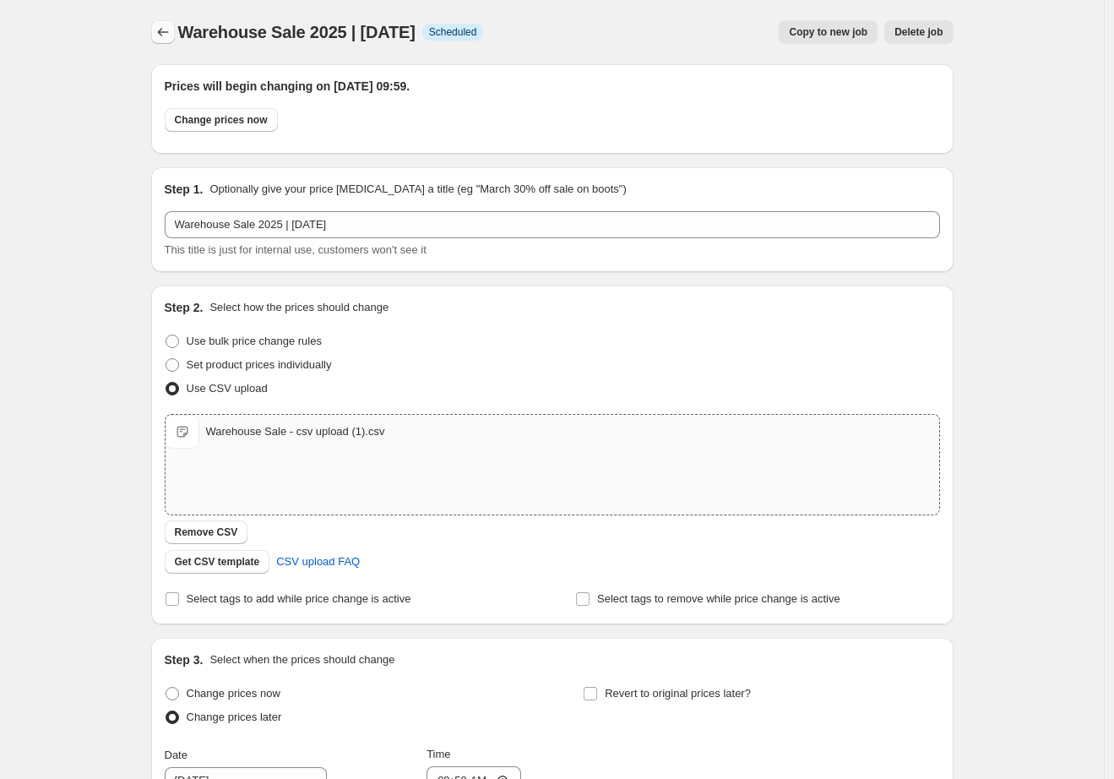
click at [171, 34] on icon "Price change jobs" at bounding box center [163, 32] width 17 height 17
